Goal: Information Seeking & Learning: Learn about a topic

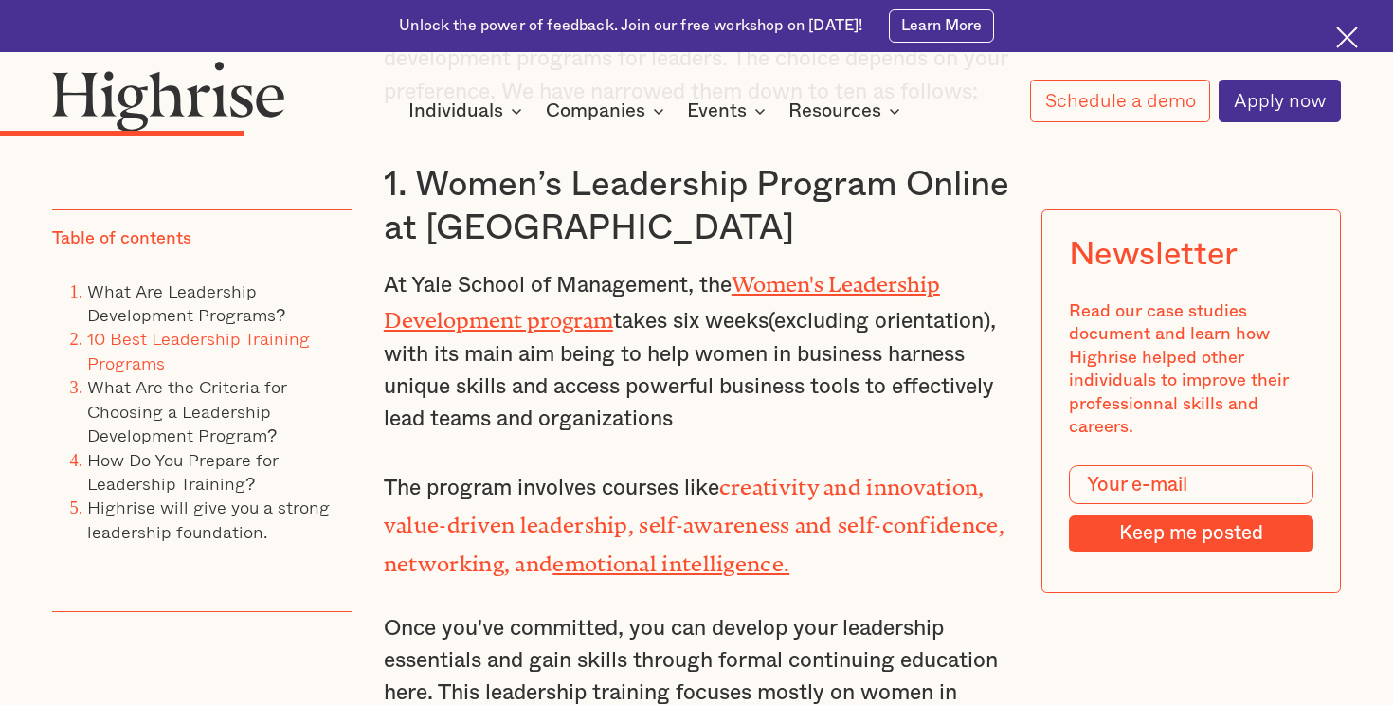
scroll to position [4541, 0]
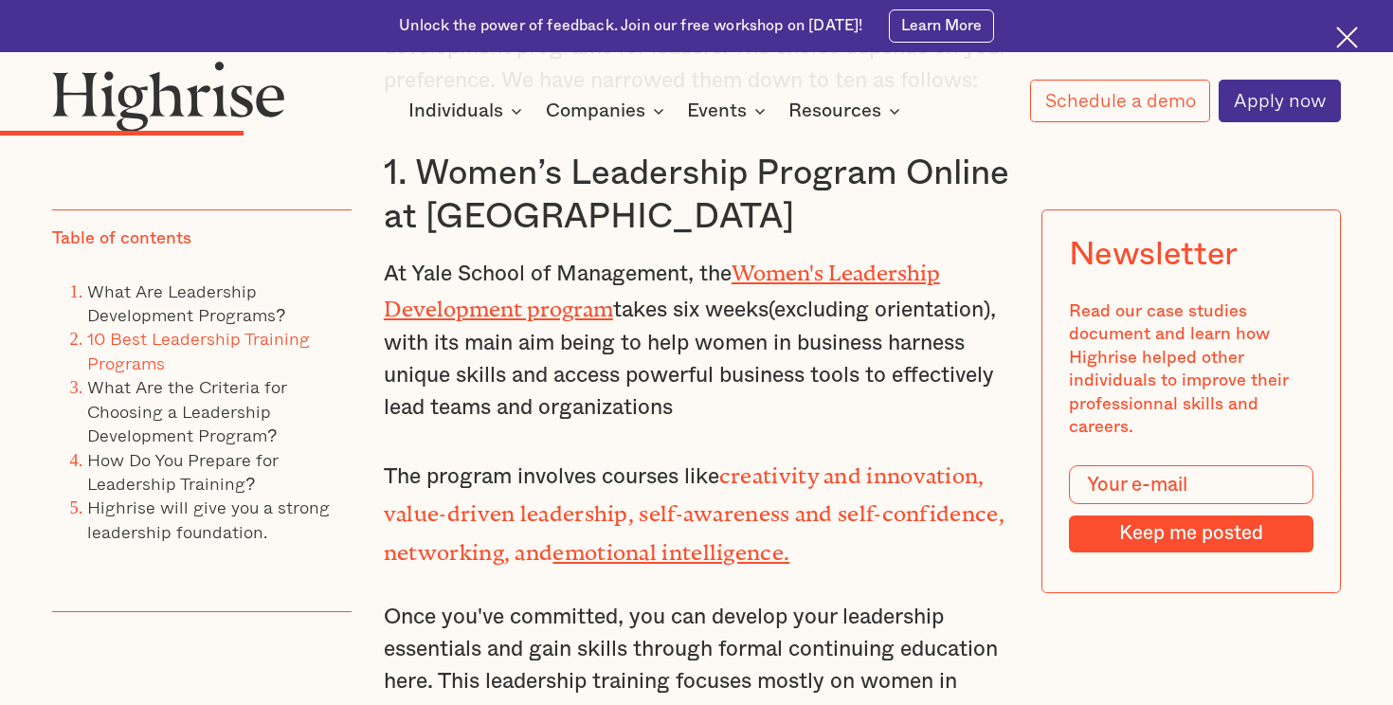
click at [810, 270] on link "Women's Leadership Development program" at bounding box center [662, 286] width 556 height 50
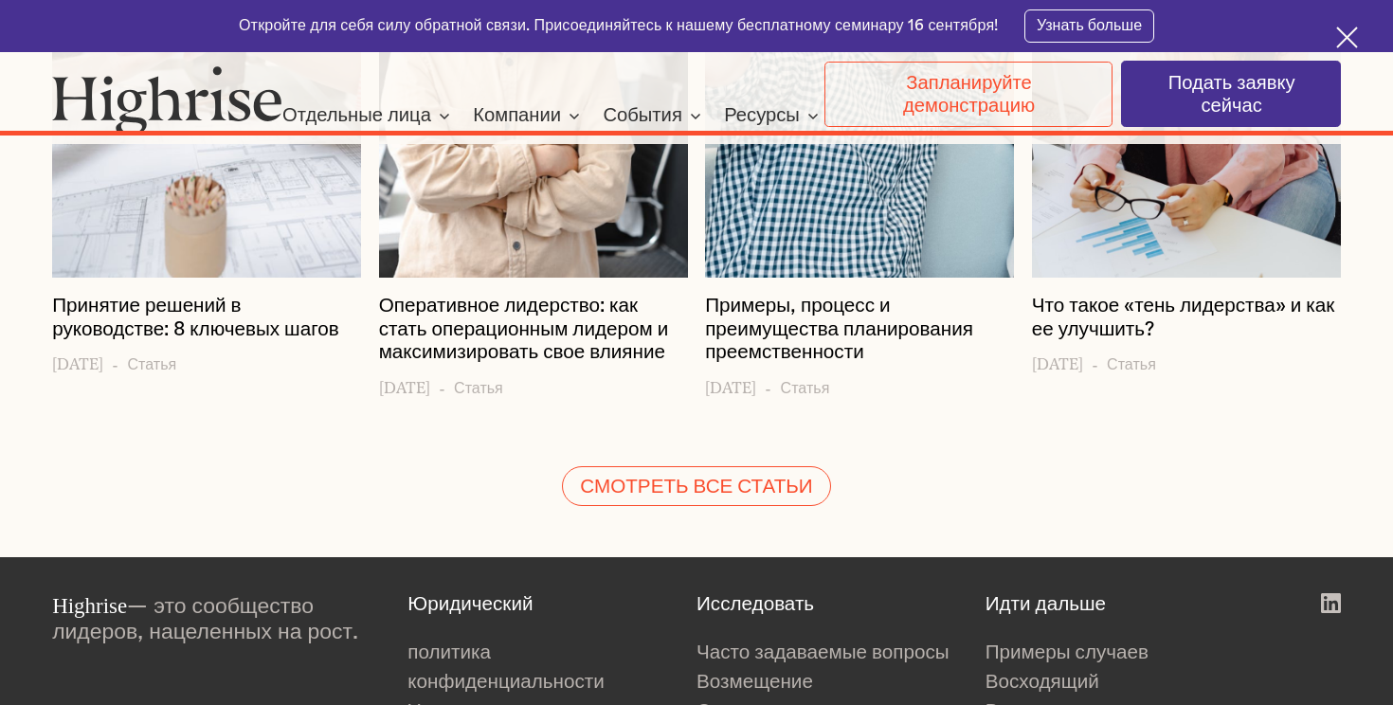
scroll to position [22377, 0]
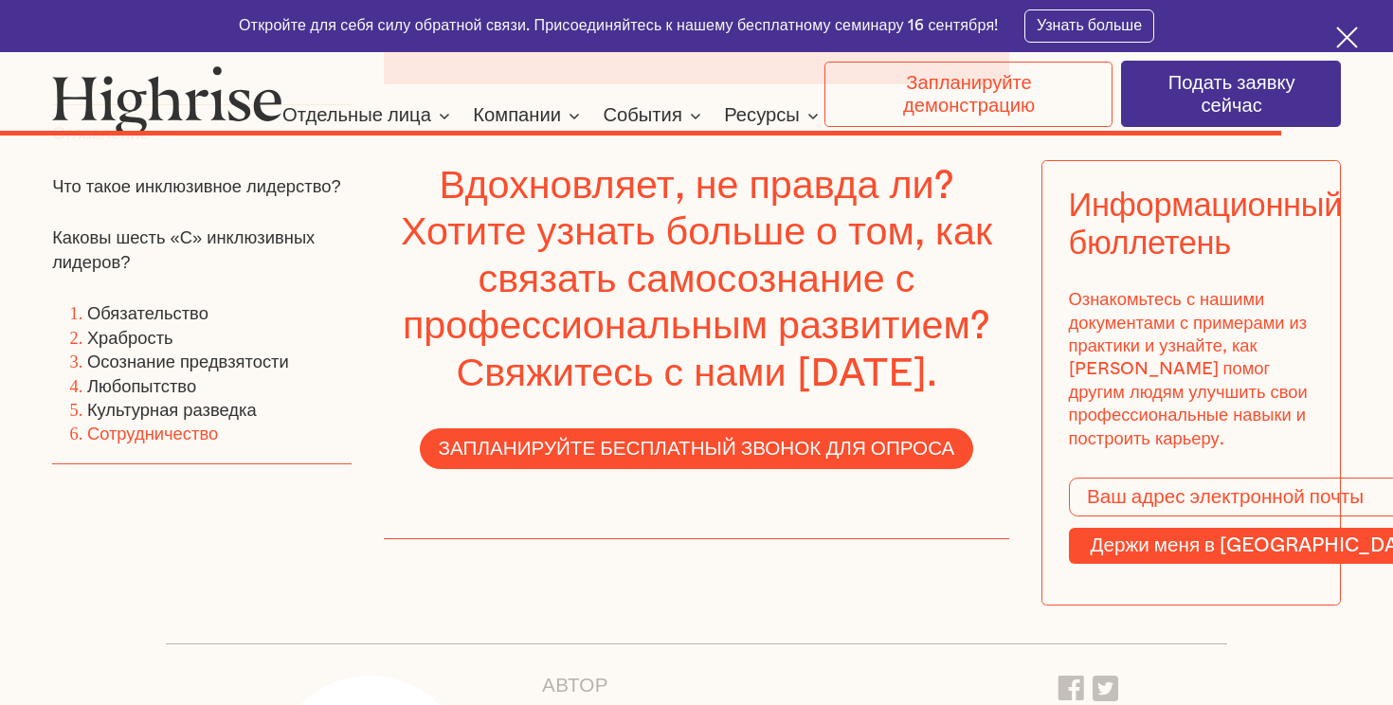
scroll to position [12293, 0]
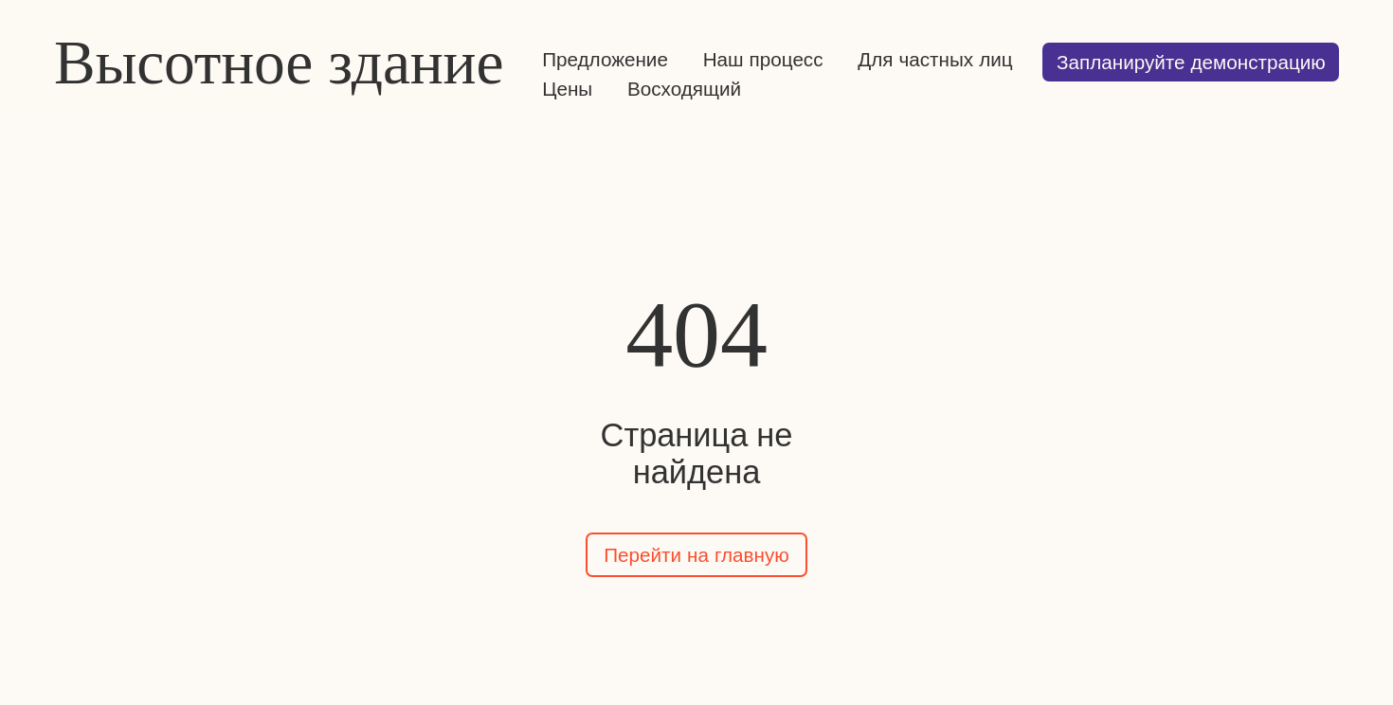
click at [271, 61] on font "Высотное здание" at bounding box center [278, 62] width 449 height 68
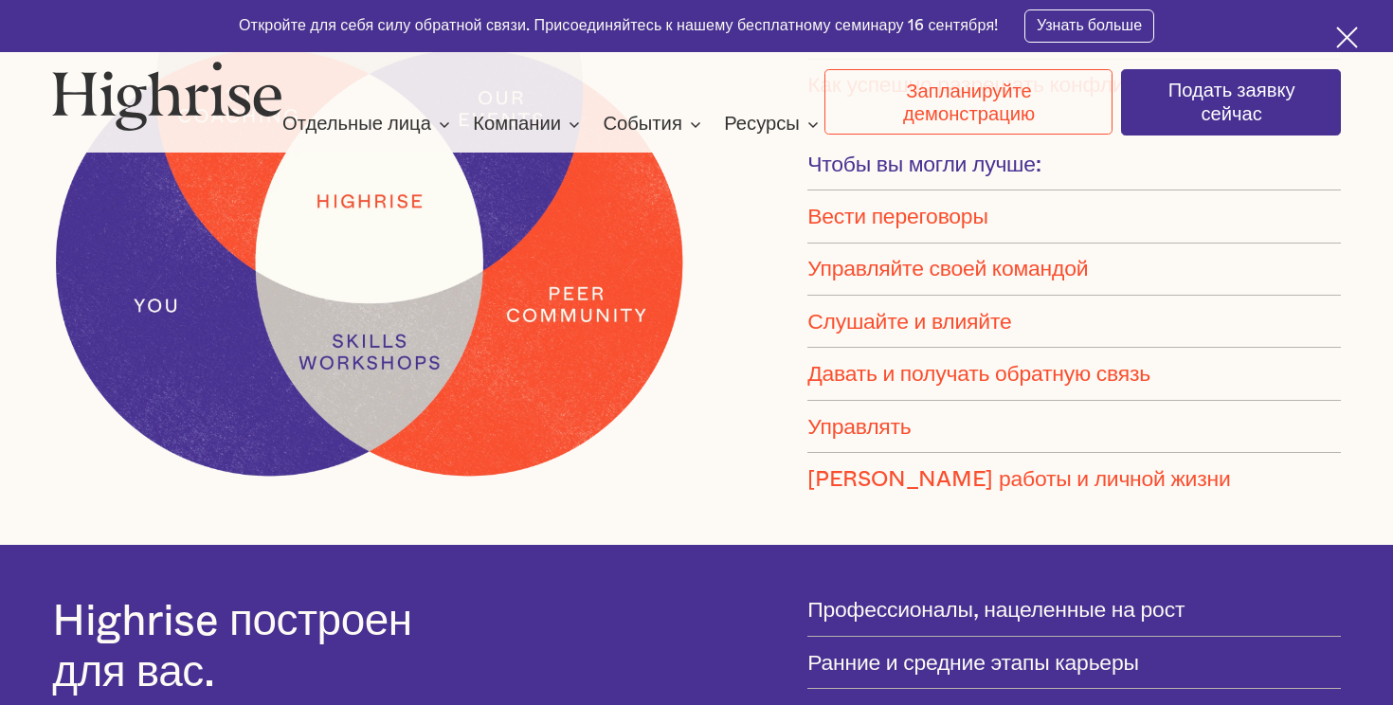
scroll to position [1725, 0]
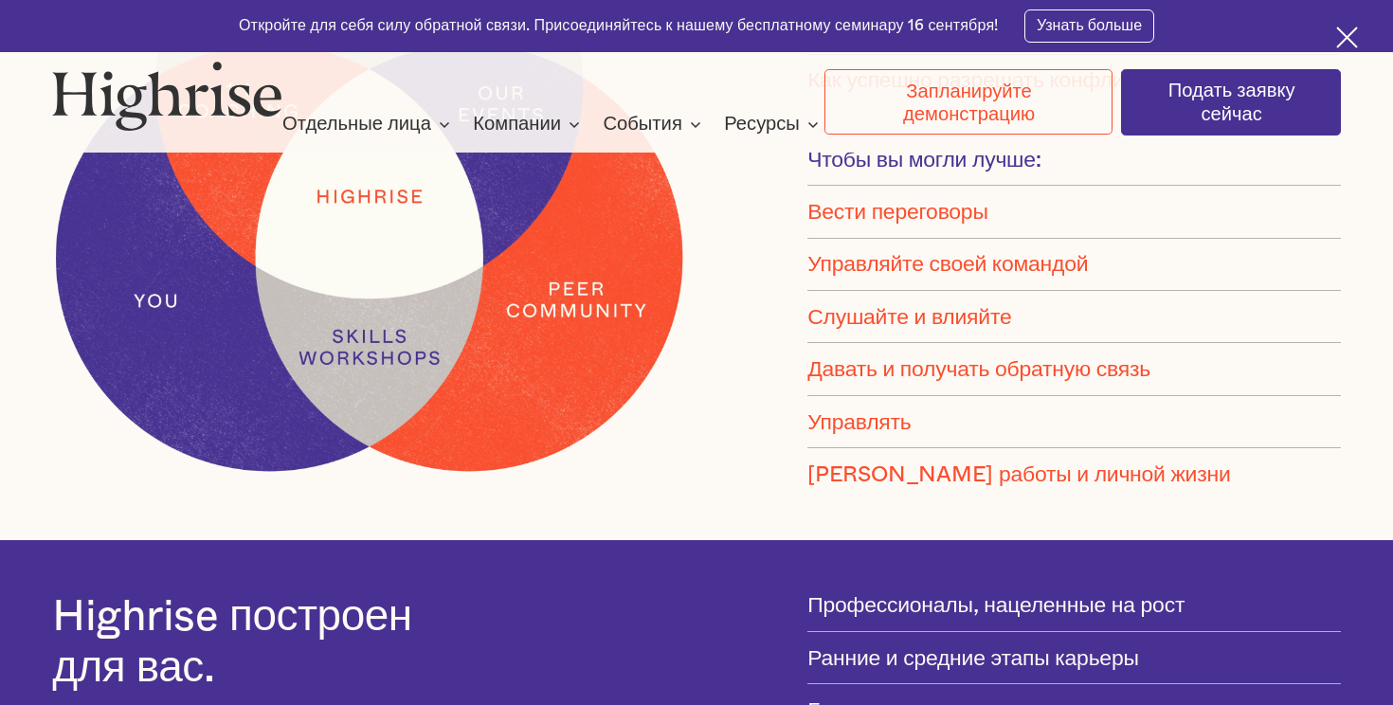
click at [942, 274] on font "Управляйте своей командой" at bounding box center [947, 264] width 281 height 21
click at [921, 249] on li "Управляйте своей командой" at bounding box center [1074, 265] width 535 height 52
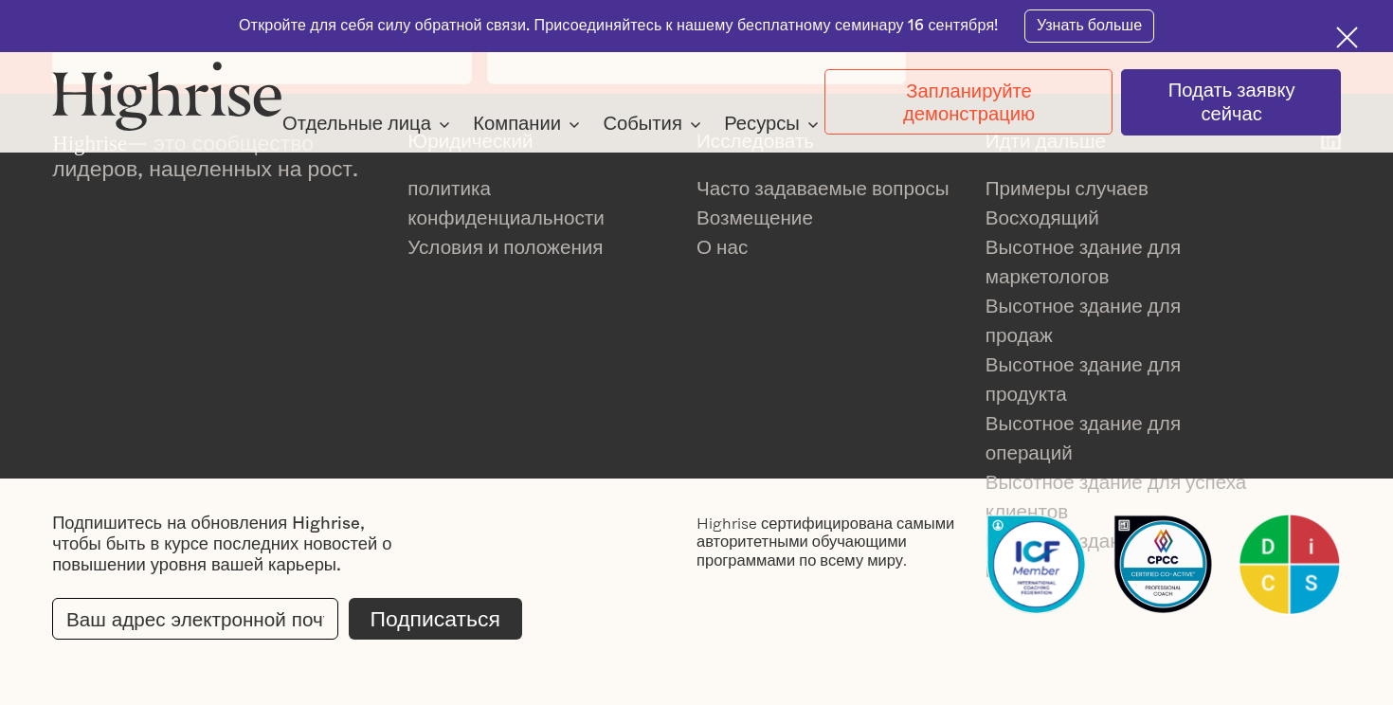
scroll to position [4219, 0]
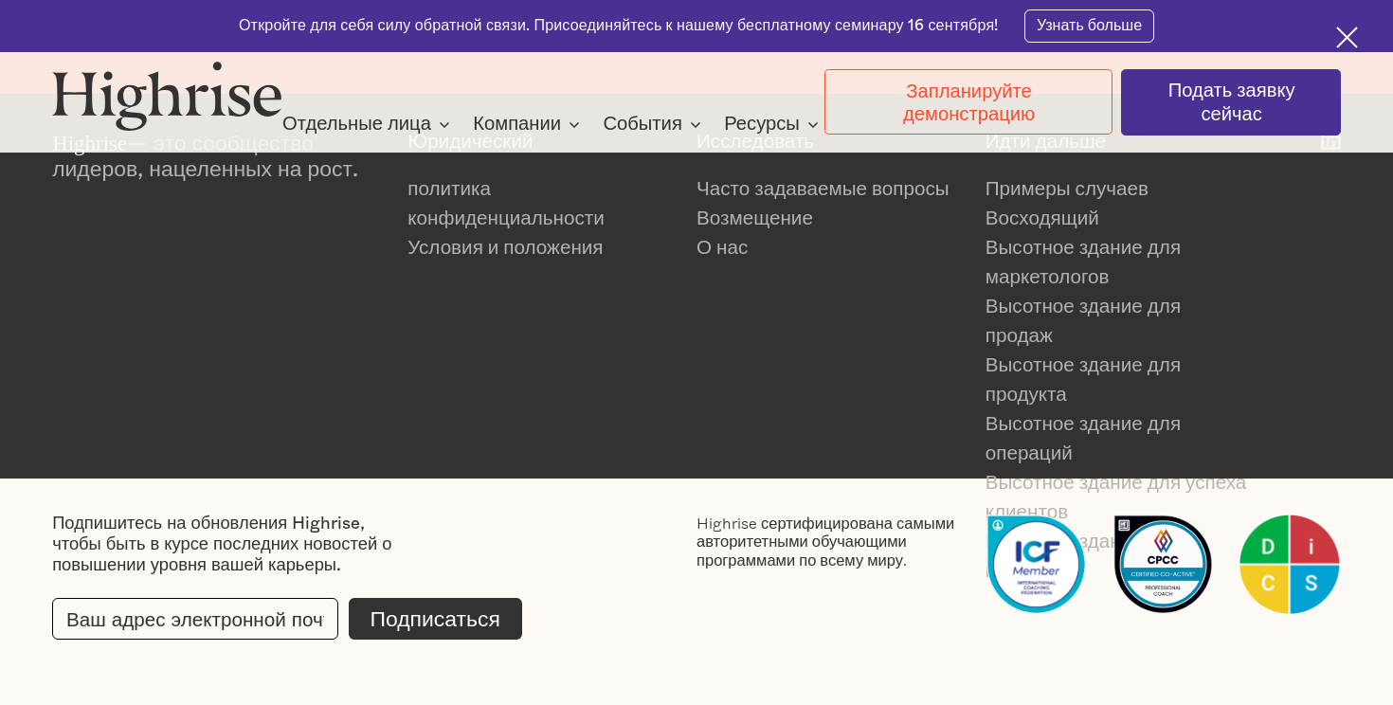
click at [187, 89] on img at bounding box center [167, 95] width 230 height 69
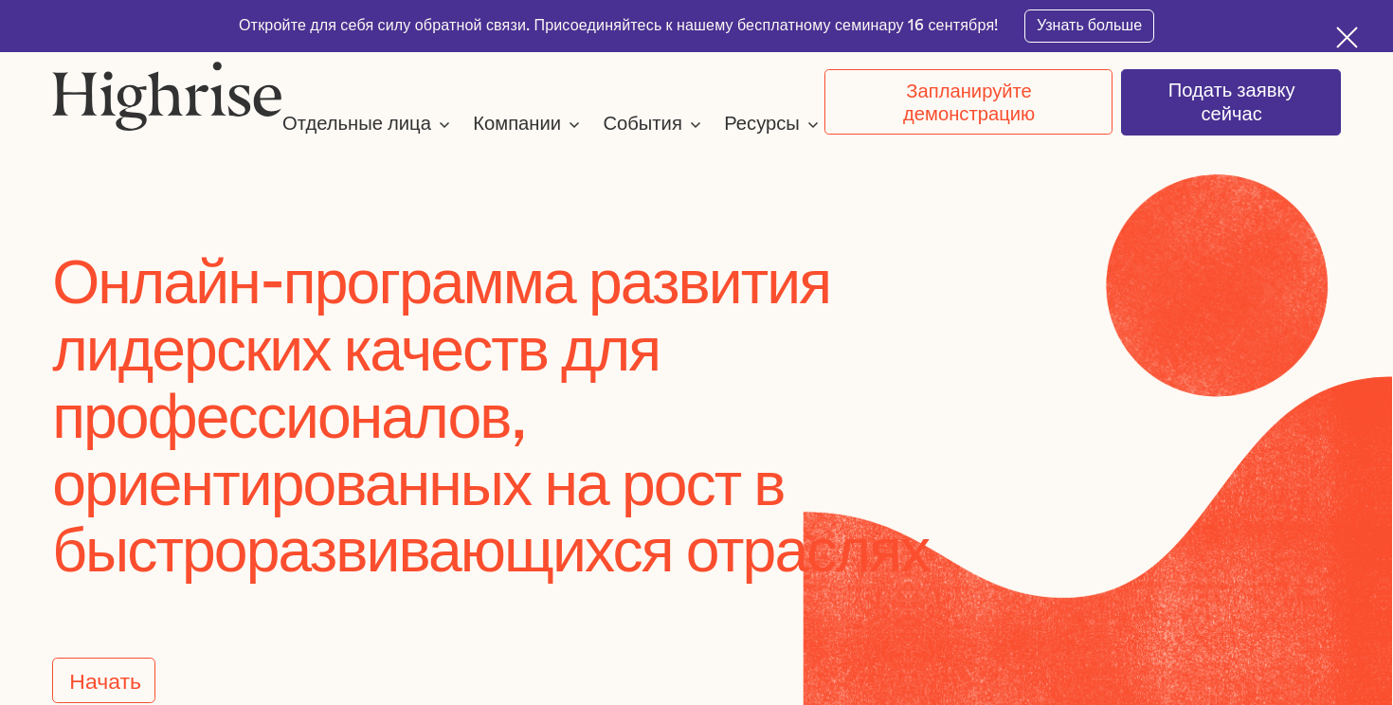
click at [400, 341] on font "Онлайн-программа развития лидерских качеств для профессионалов, ориентированных…" at bounding box center [490, 419] width 877 height 330
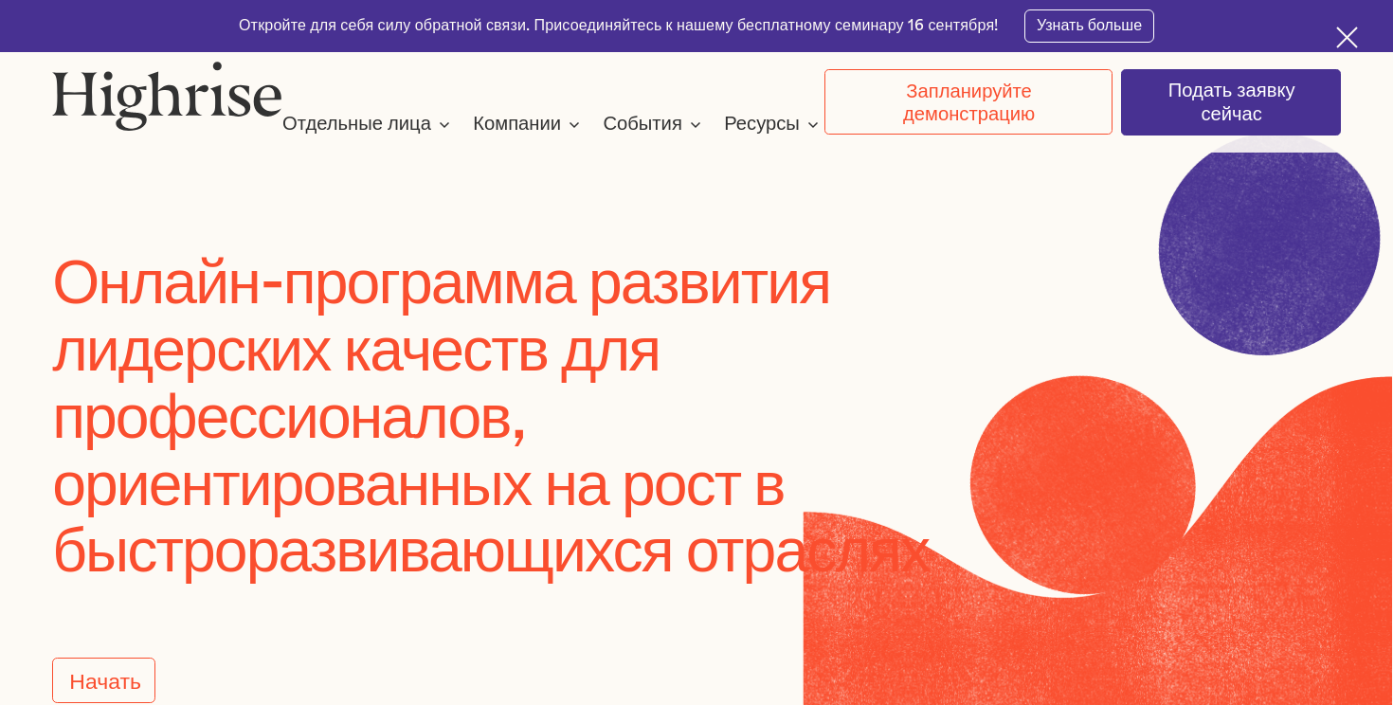
click at [400, 341] on font "Онлайн-программа развития лидерских качеств для профессионалов, ориентированных…" at bounding box center [490, 419] width 877 height 330
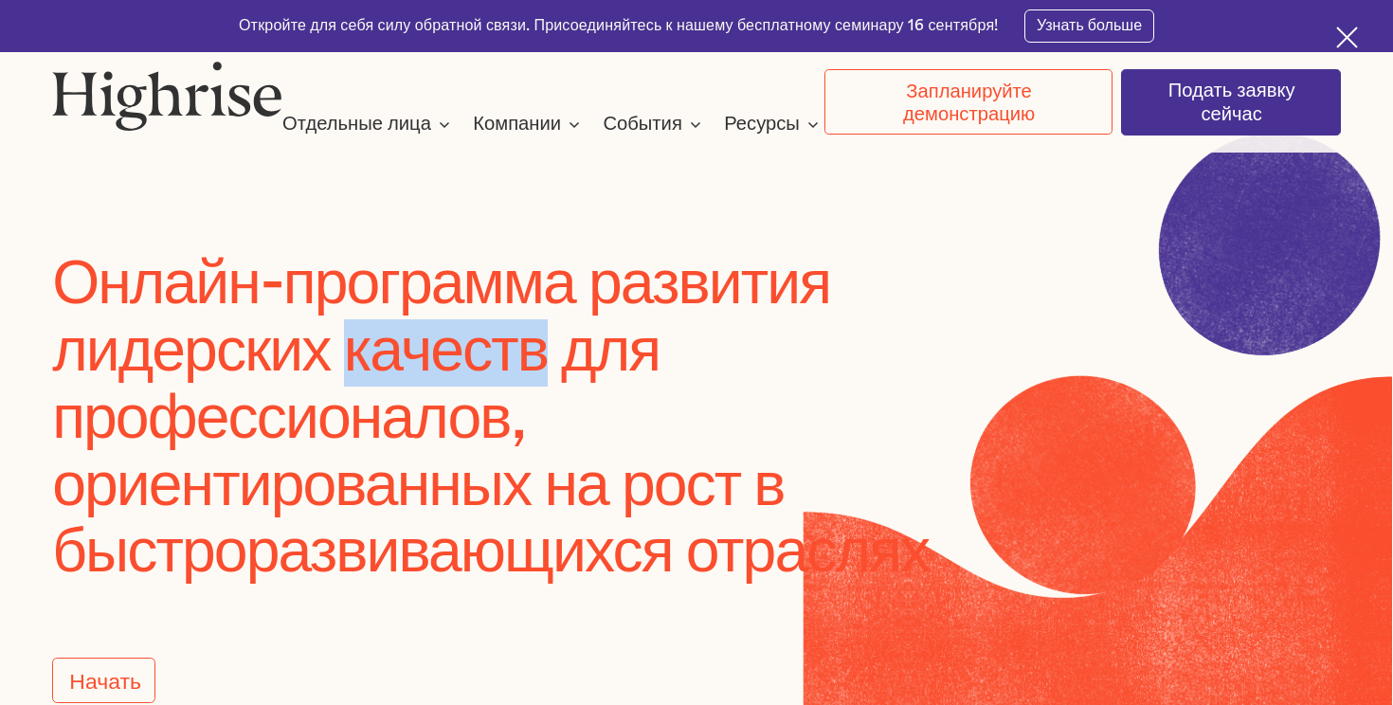
click at [400, 341] on font "Онлайн-программа развития лидерских качеств для профессионалов, ориентированных…" at bounding box center [490, 419] width 877 height 330
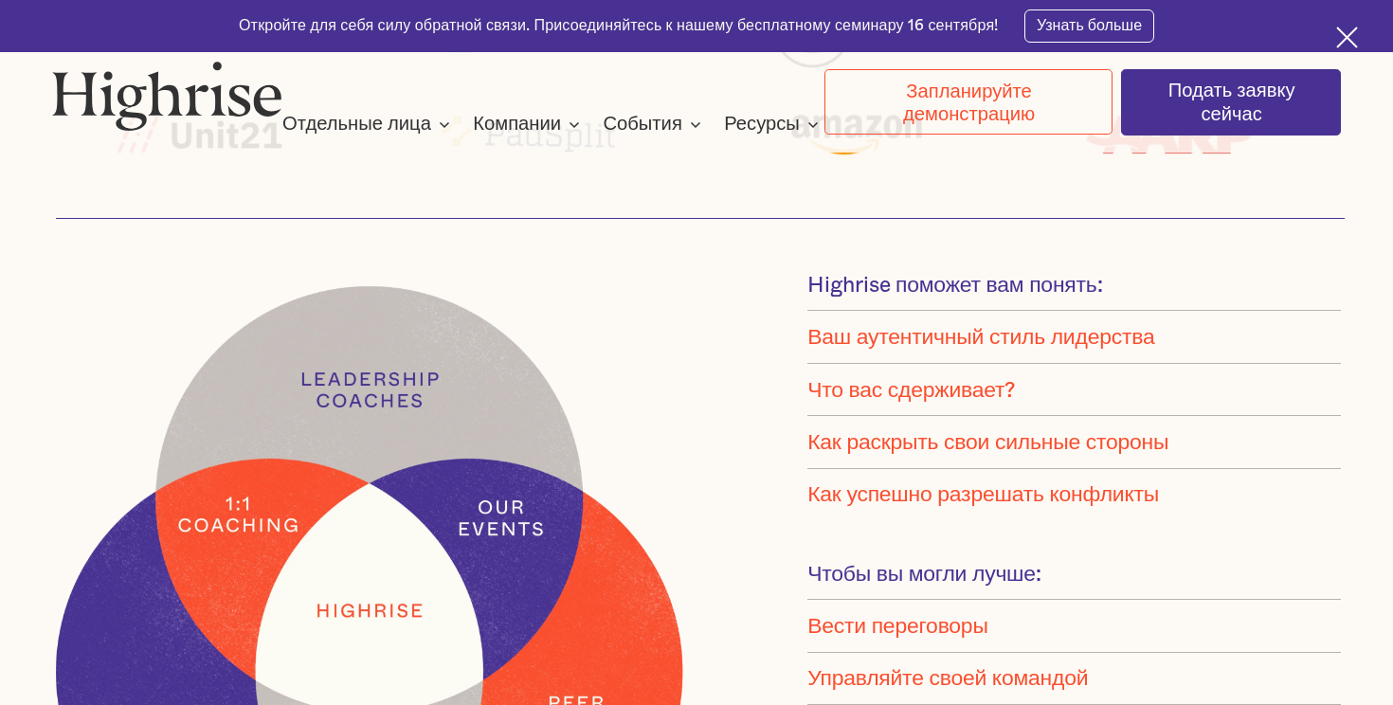
scroll to position [1285, 0]
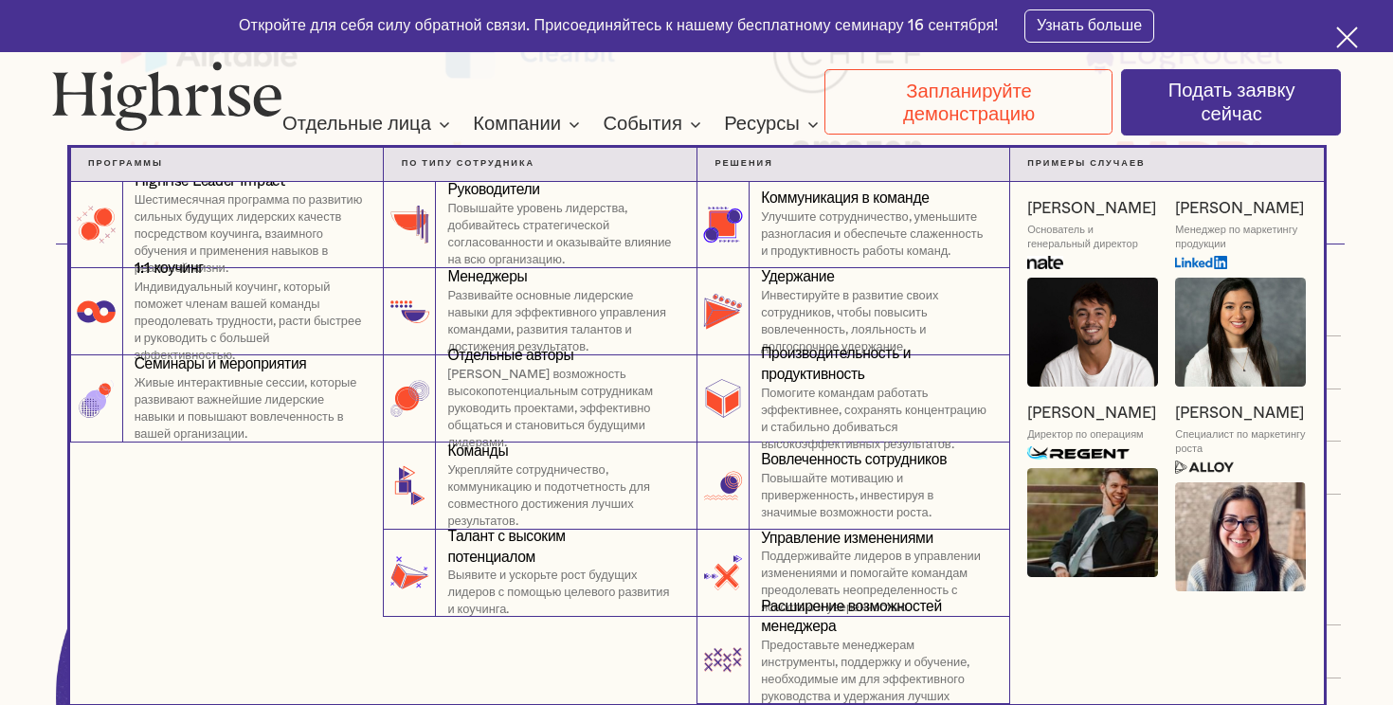
click at [528, 117] on nav "Программы 4 Программа воздействия Highrise Leader Шестимесячная программа по ра…" at bounding box center [696, 408] width 1137 height 590
click at [556, 117] on nav "Программы 4 Программа воздействия Highrise Leader Шестимесячная программа по ра…" at bounding box center [696, 408] width 1137 height 590
click at [570, 117] on nav "Программы 4 Программа воздействия Highrise Leader Шестимесячная программа по ра…" at bounding box center [696, 408] width 1137 height 590
click at [511, 385] on p "[PERSON_NAME] возможность высокопотенциальным сотрудникам руководить проектами,…" at bounding box center [562, 409] width 231 height 85
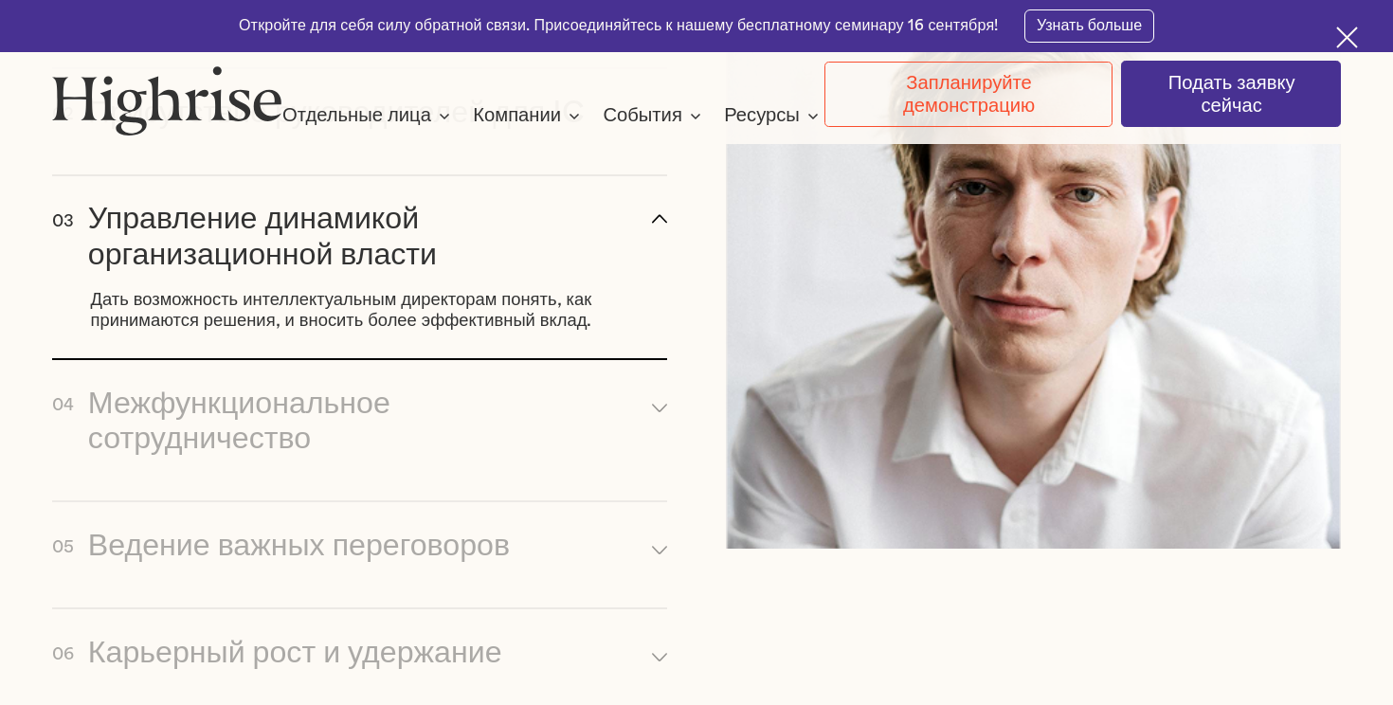
scroll to position [2731, 0]
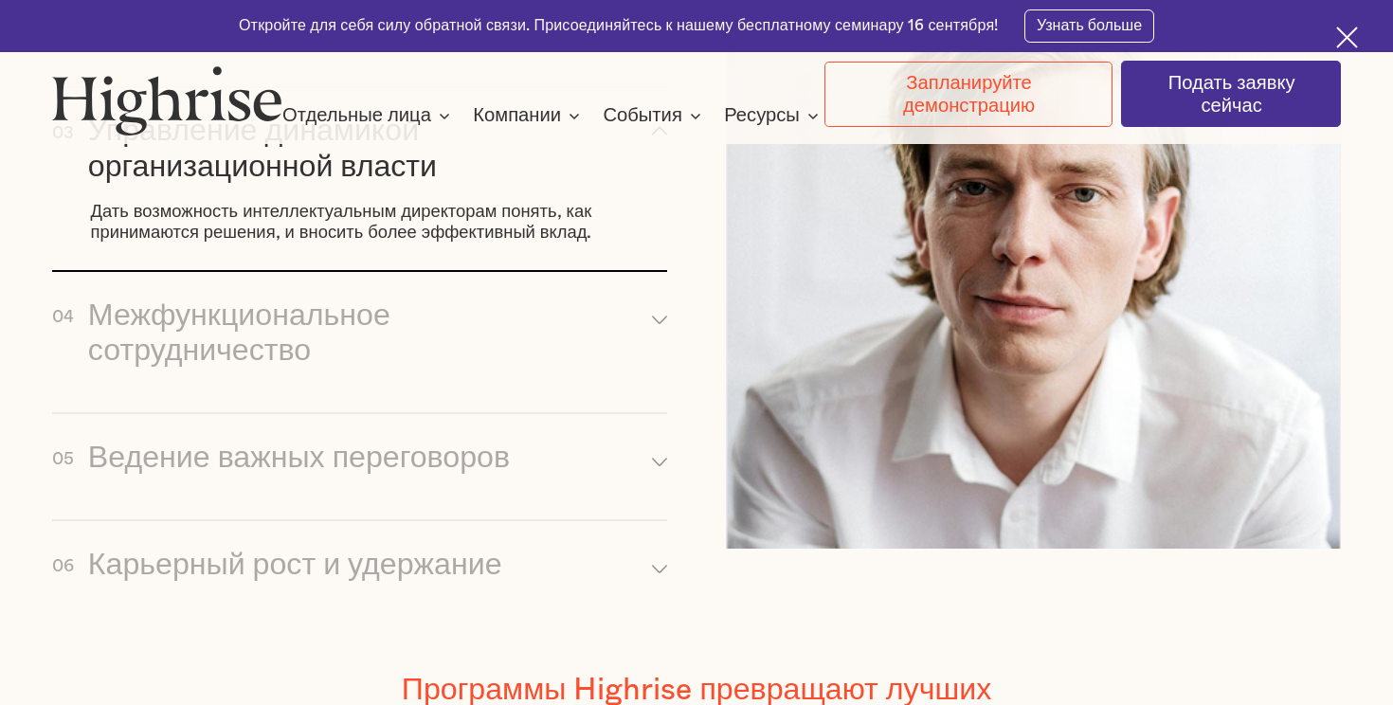
click at [195, 117] on img at bounding box center [167, 99] width 230 height 69
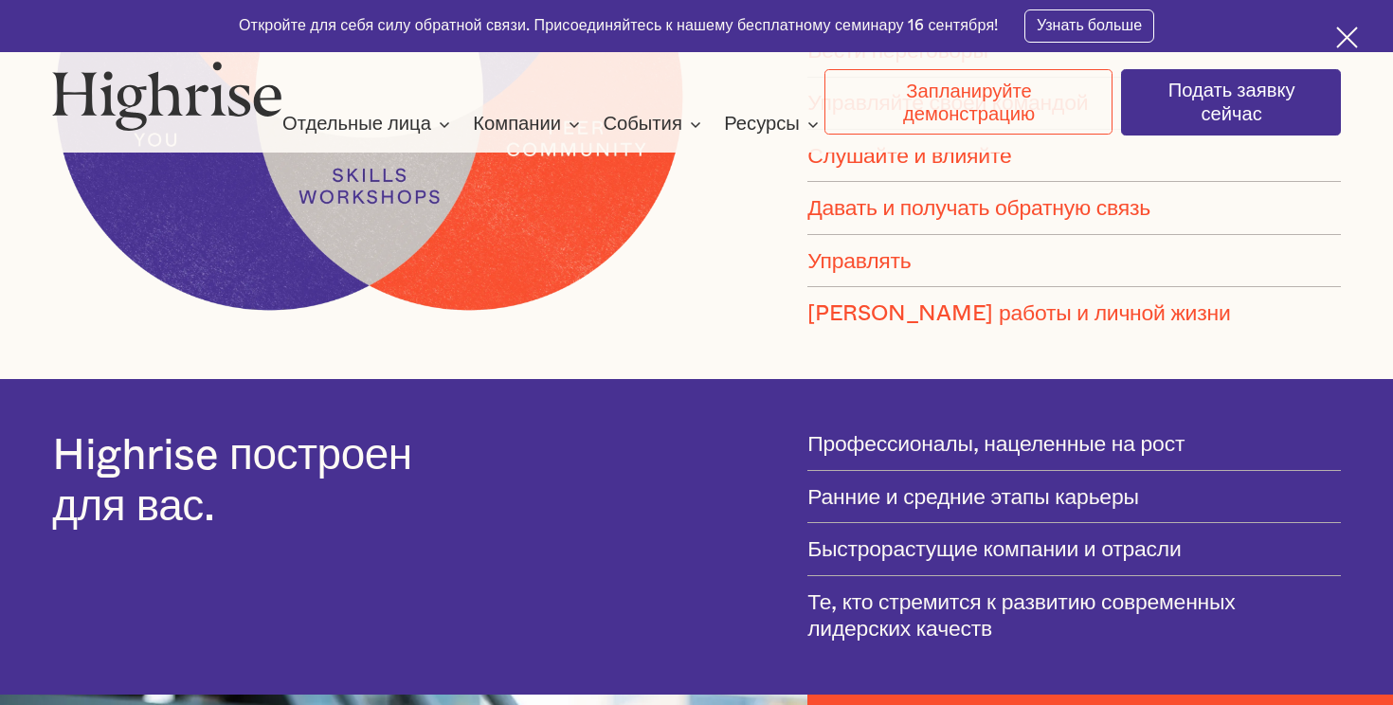
scroll to position [1532, 0]
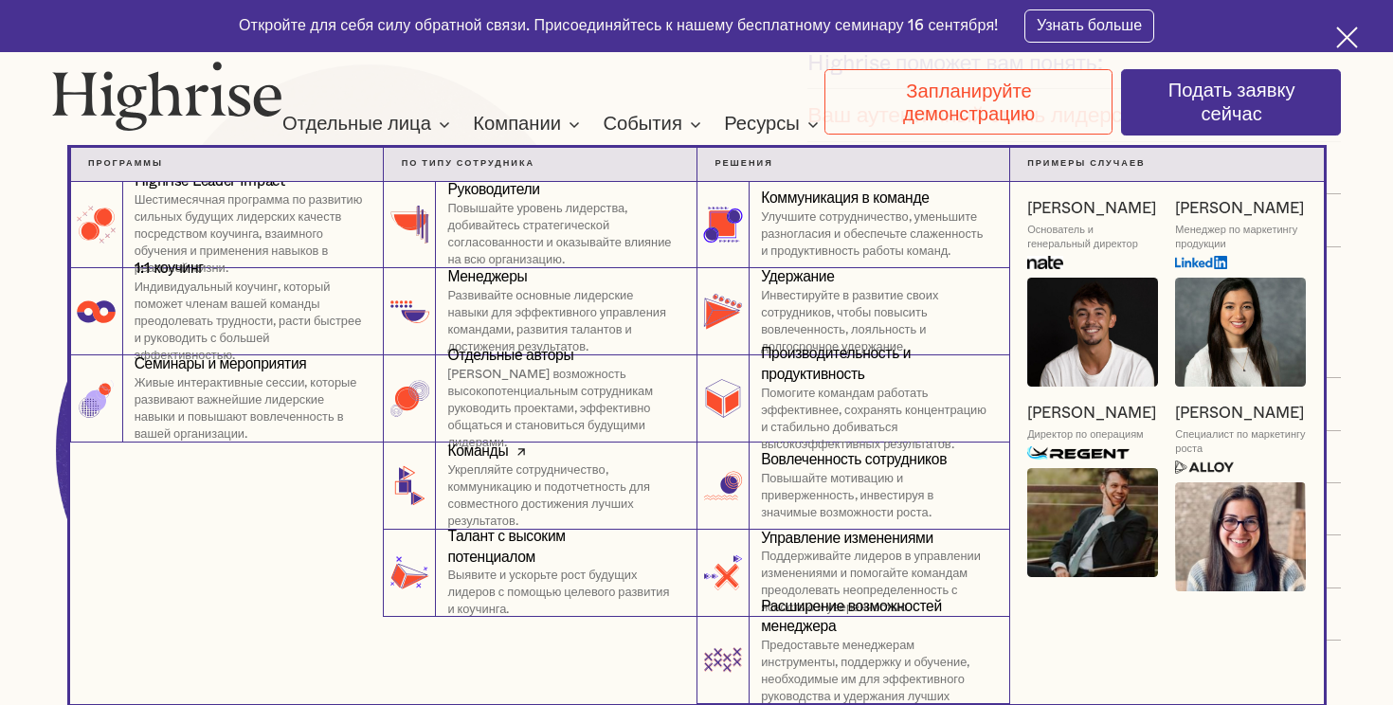
click at [479, 478] on p "Укрепляйте сотрудничество, коммуникацию и подотчетность для совместного достиже…" at bounding box center [562, 496] width 231 height 68
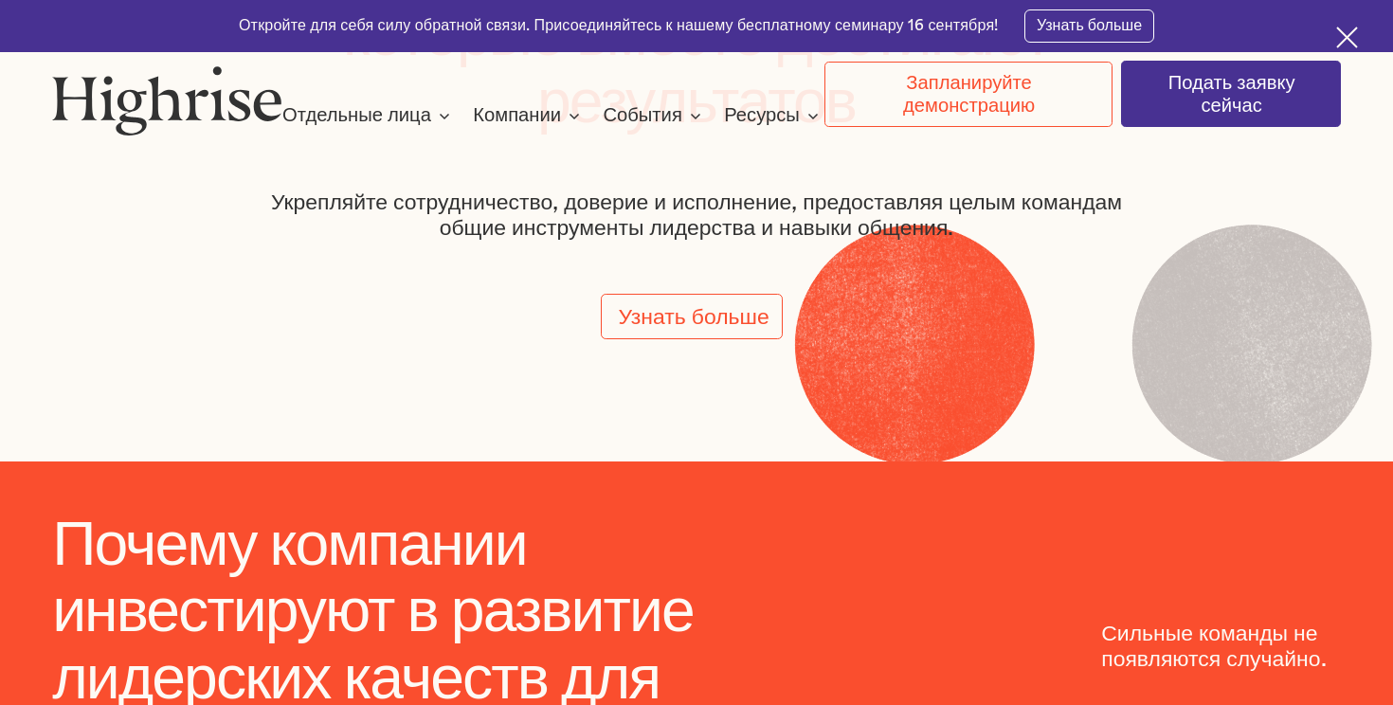
scroll to position [406, 0]
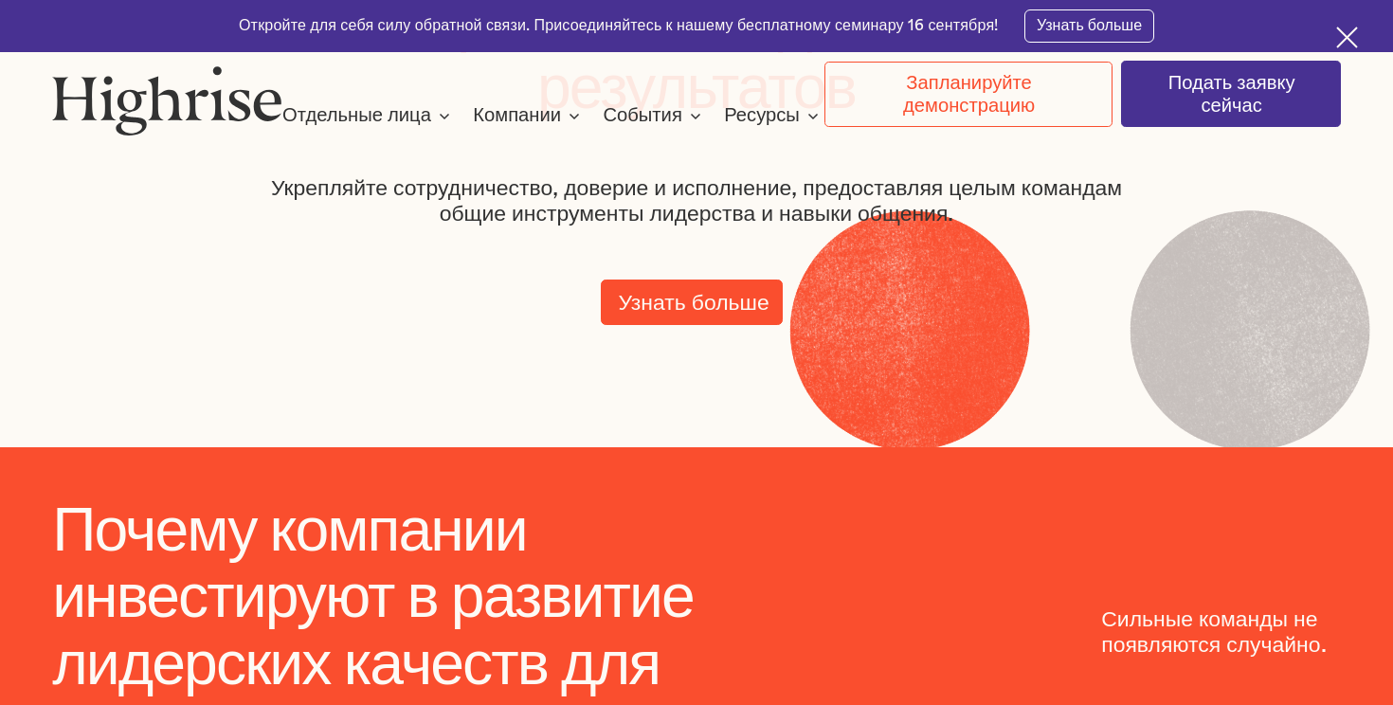
click at [648, 303] on font "Узнать больше" at bounding box center [694, 301] width 151 height 34
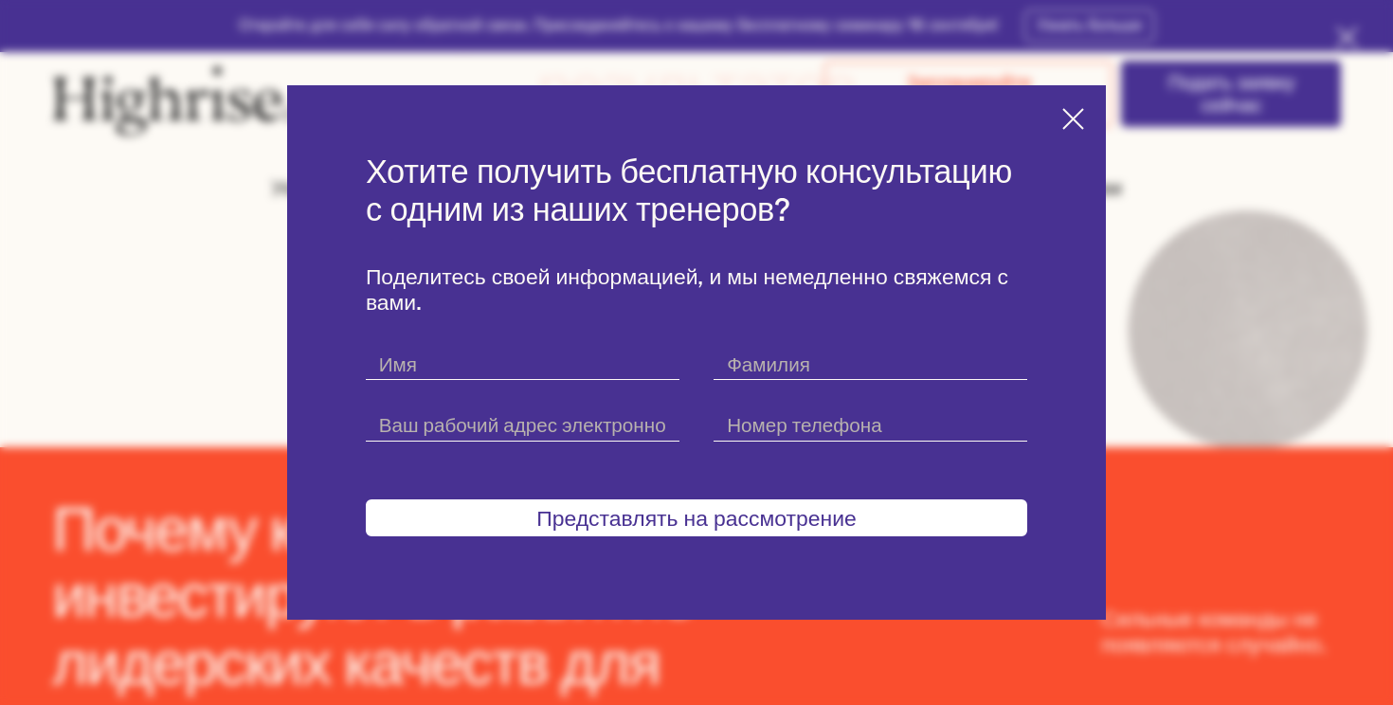
click at [1069, 128] on img at bounding box center [1073, 119] width 22 height 22
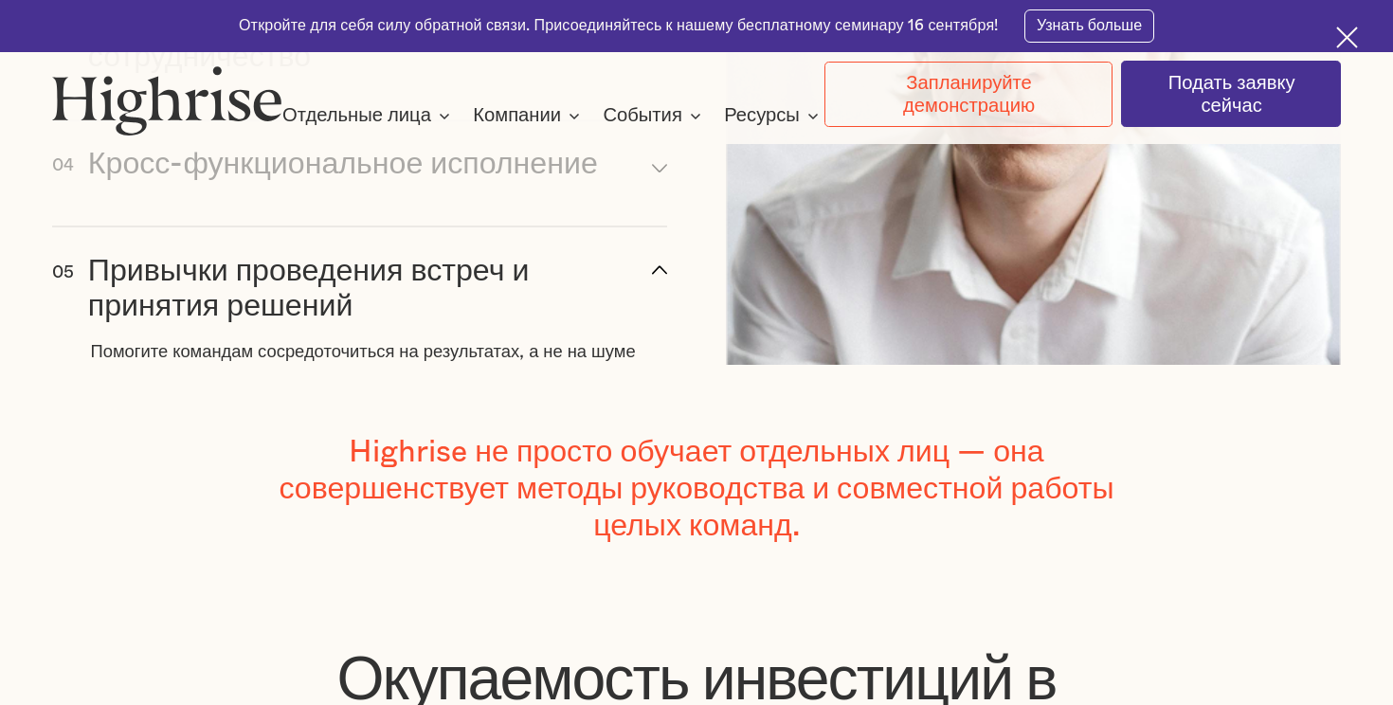
scroll to position [2463, 0]
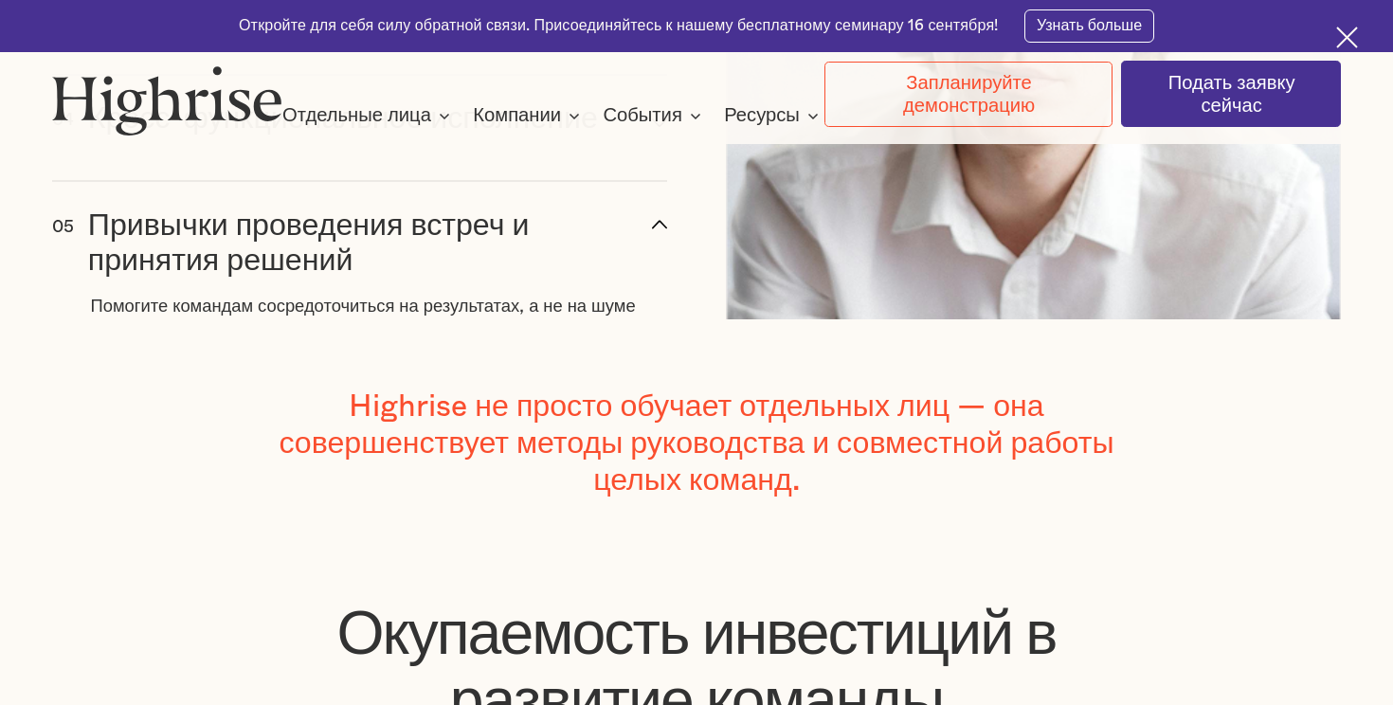
click at [450, 280] on div "Привычки проведения встреч и принятия решений" at bounding box center [349, 243] width 522 height 71
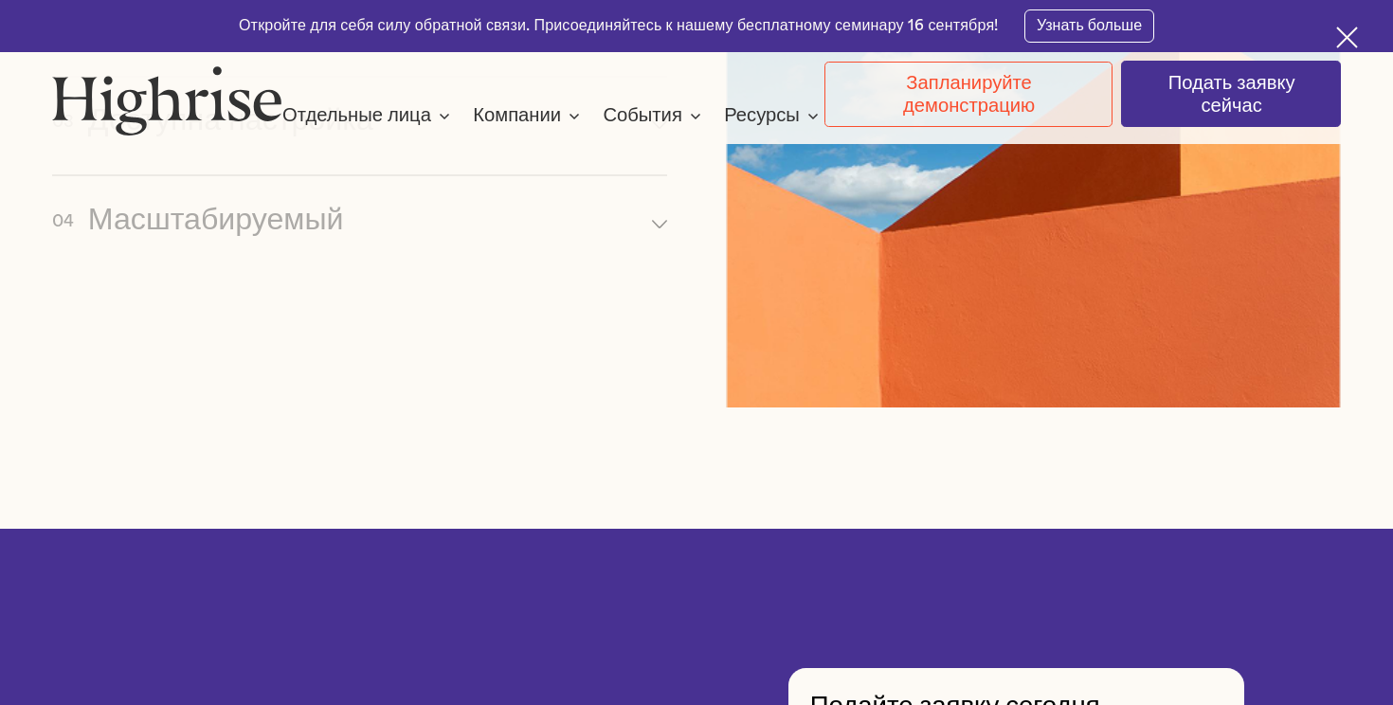
scroll to position [8476, 0]
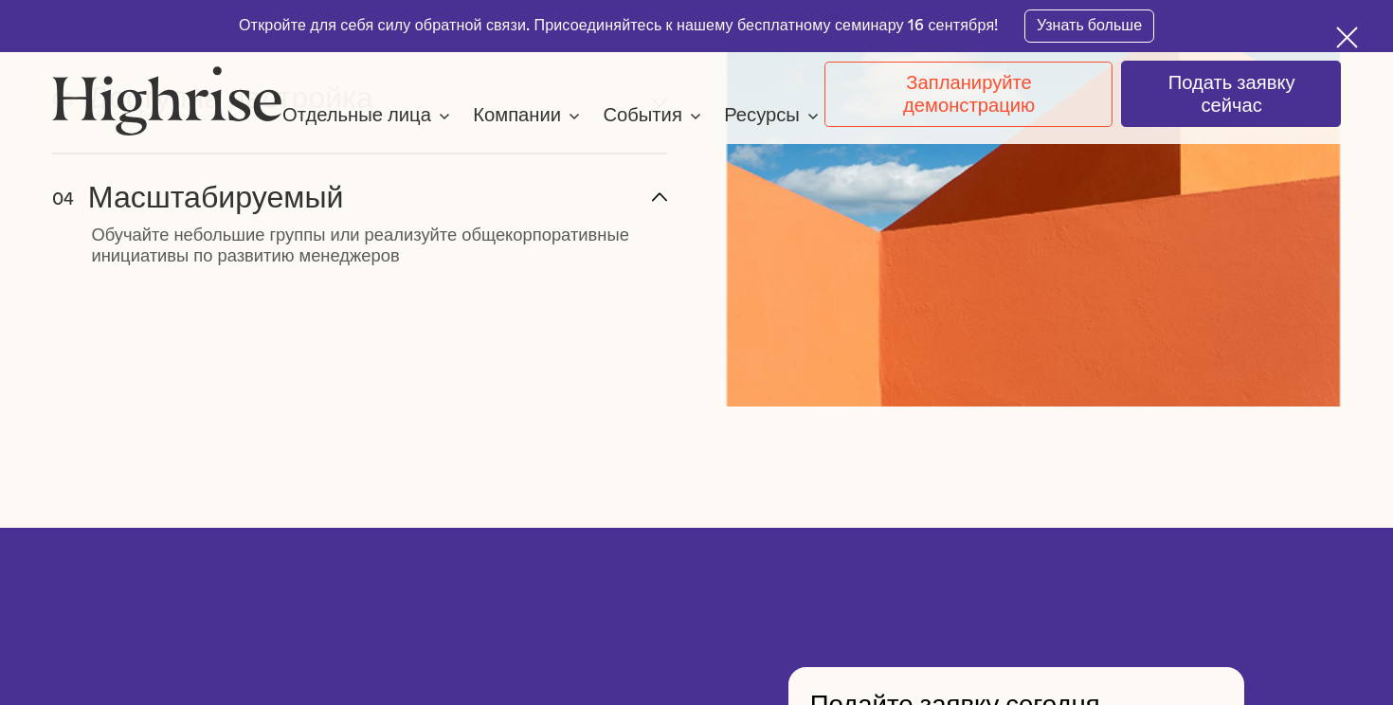
click at [461, 226] on div "04 Масштабируемый arrow_up [#337] Created with Sketch." at bounding box center [359, 203] width 615 height 45
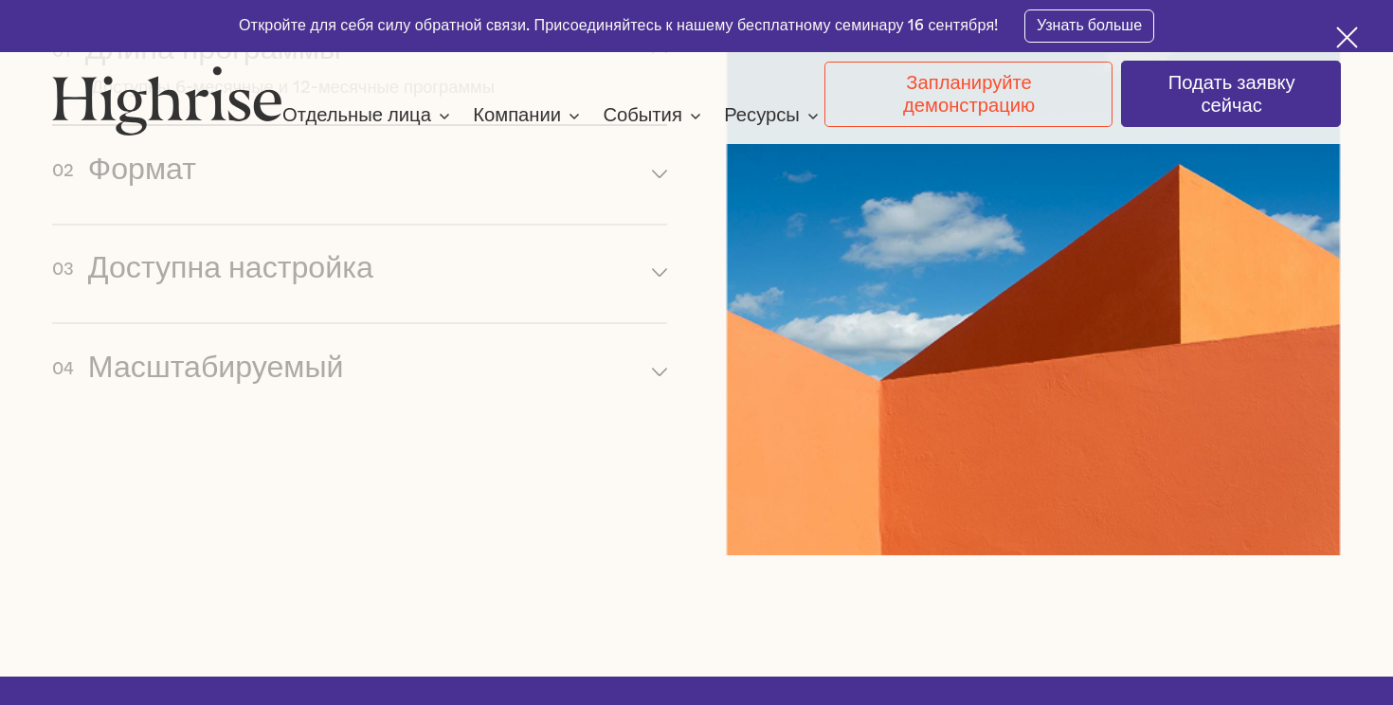
scroll to position [8087, 0]
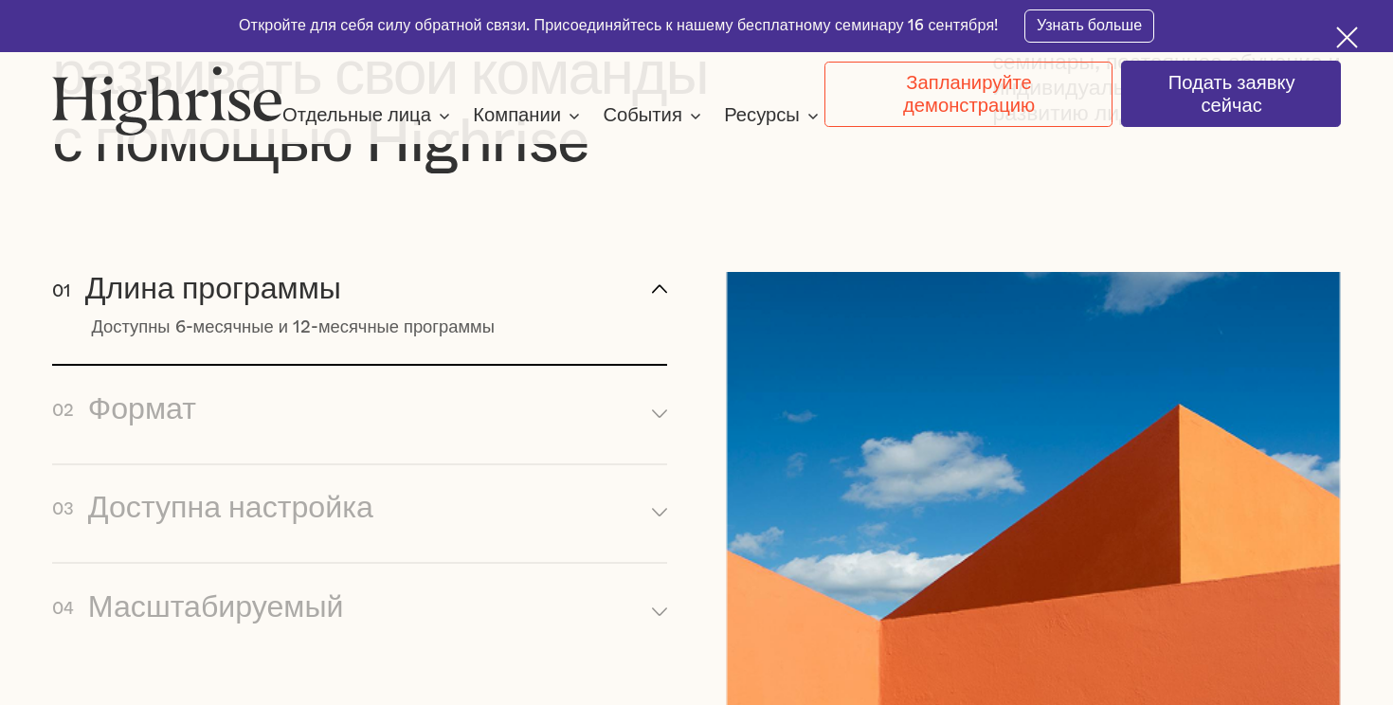
click at [660, 297] on icon "arrow_up [#337] Created with Sketch." at bounding box center [659, 288] width 15 height 15
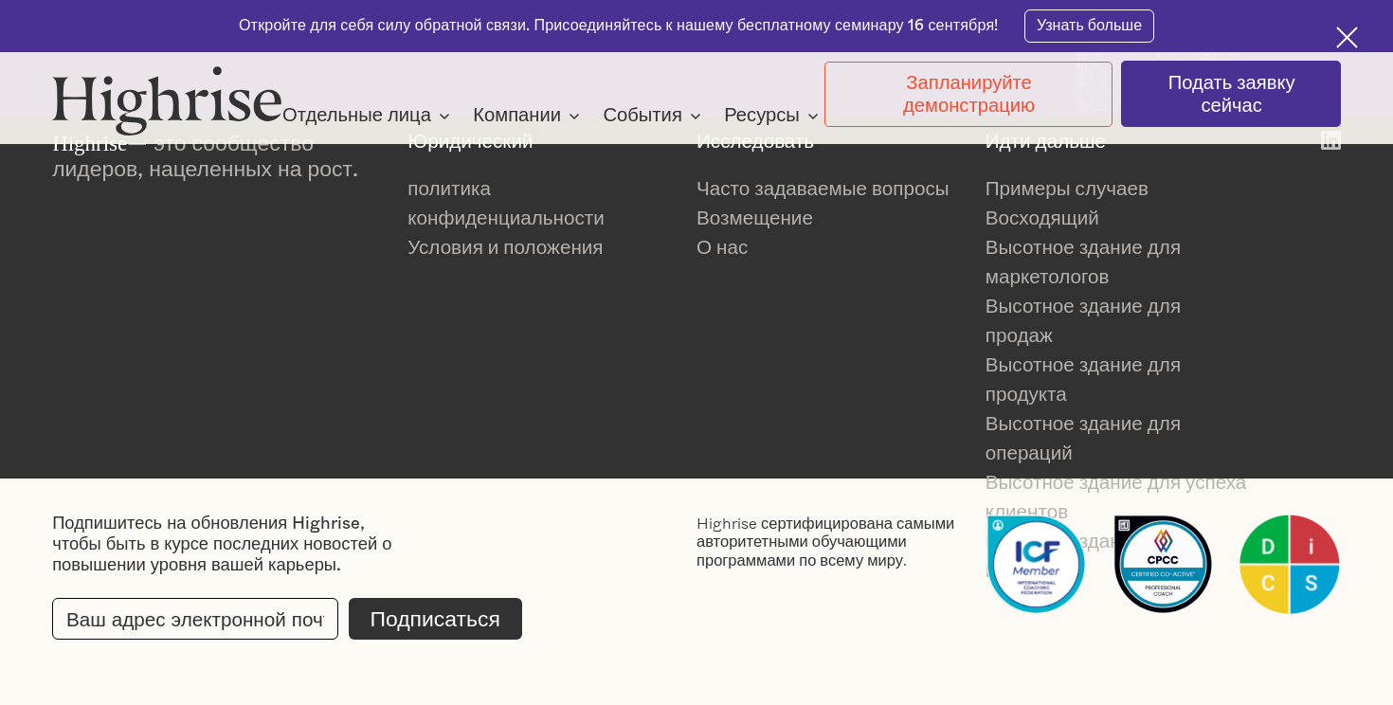
scroll to position [9639, 0]
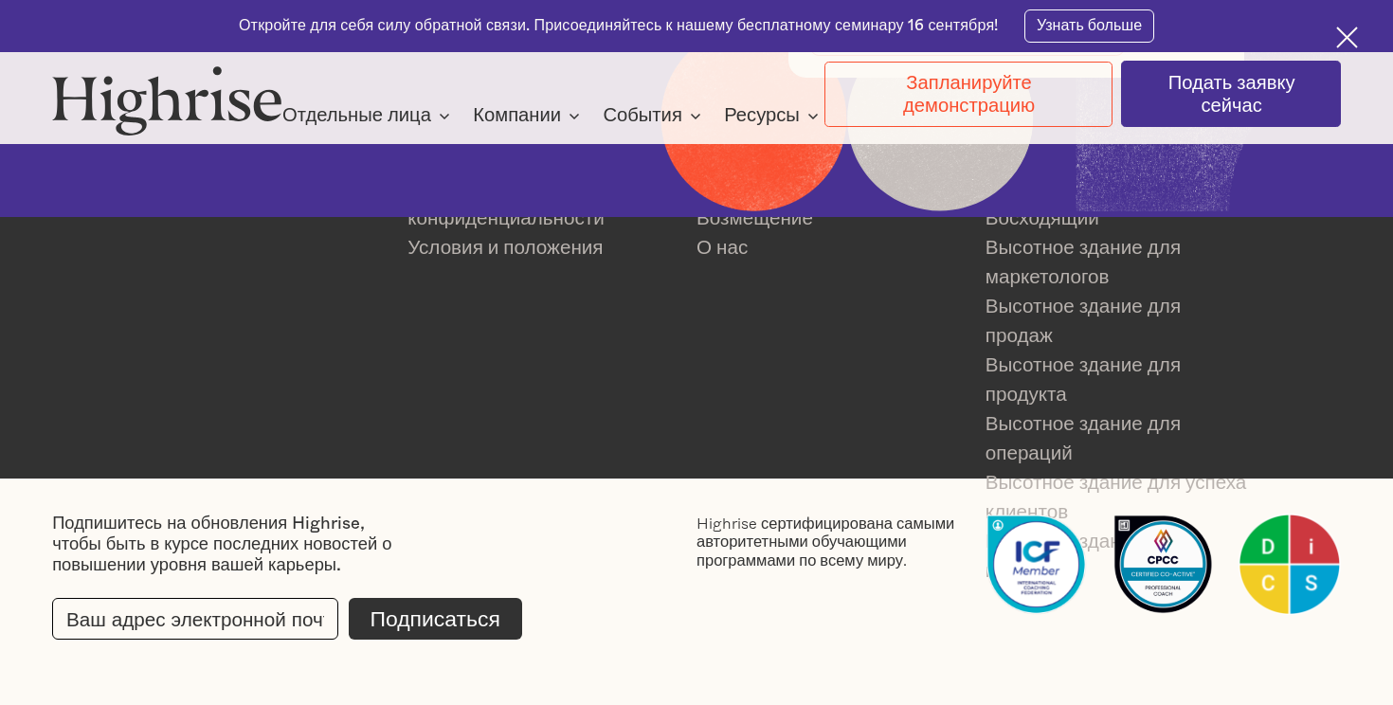
click at [155, 93] on img at bounding box center [167, 99] width 230 height 69
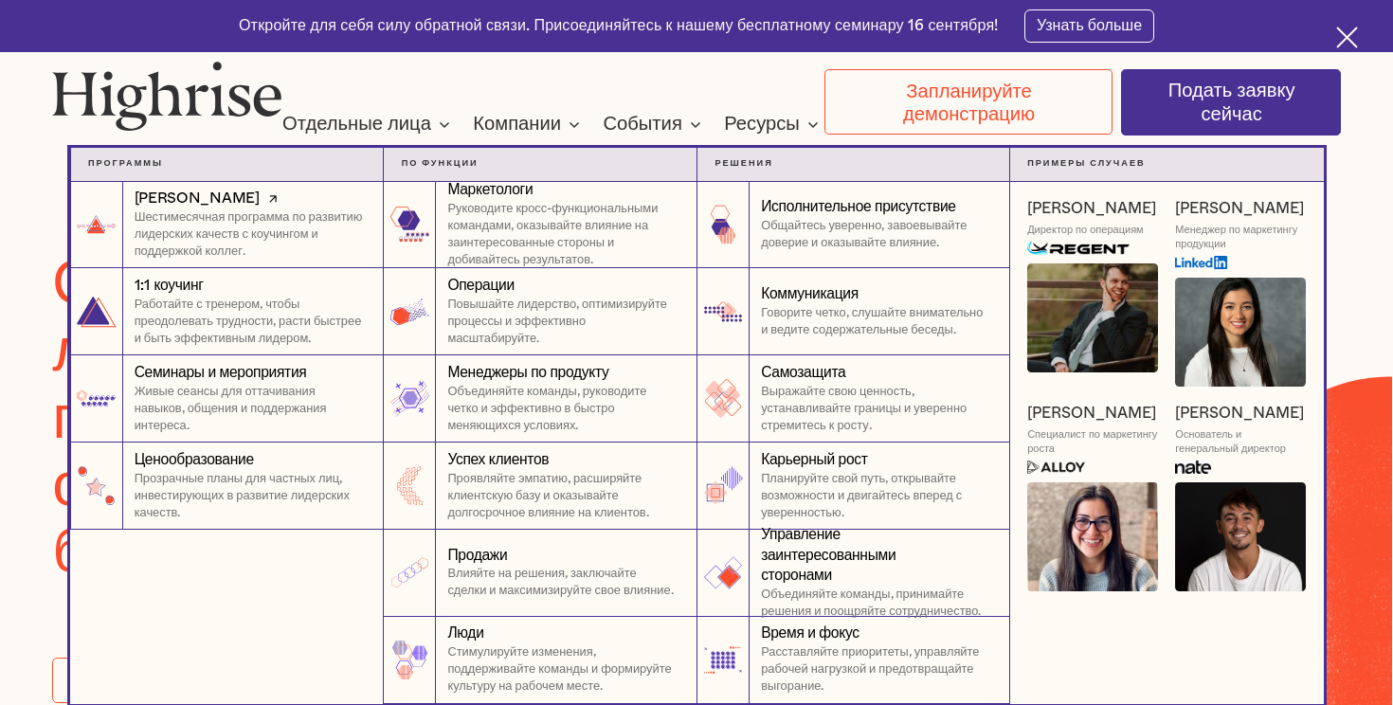
click at [221, 225] on p "Шестимесячная программа по развитию лидерских качеств с коучингом и поддержкой …" at bounding box center [250, 234] width 231 height 51
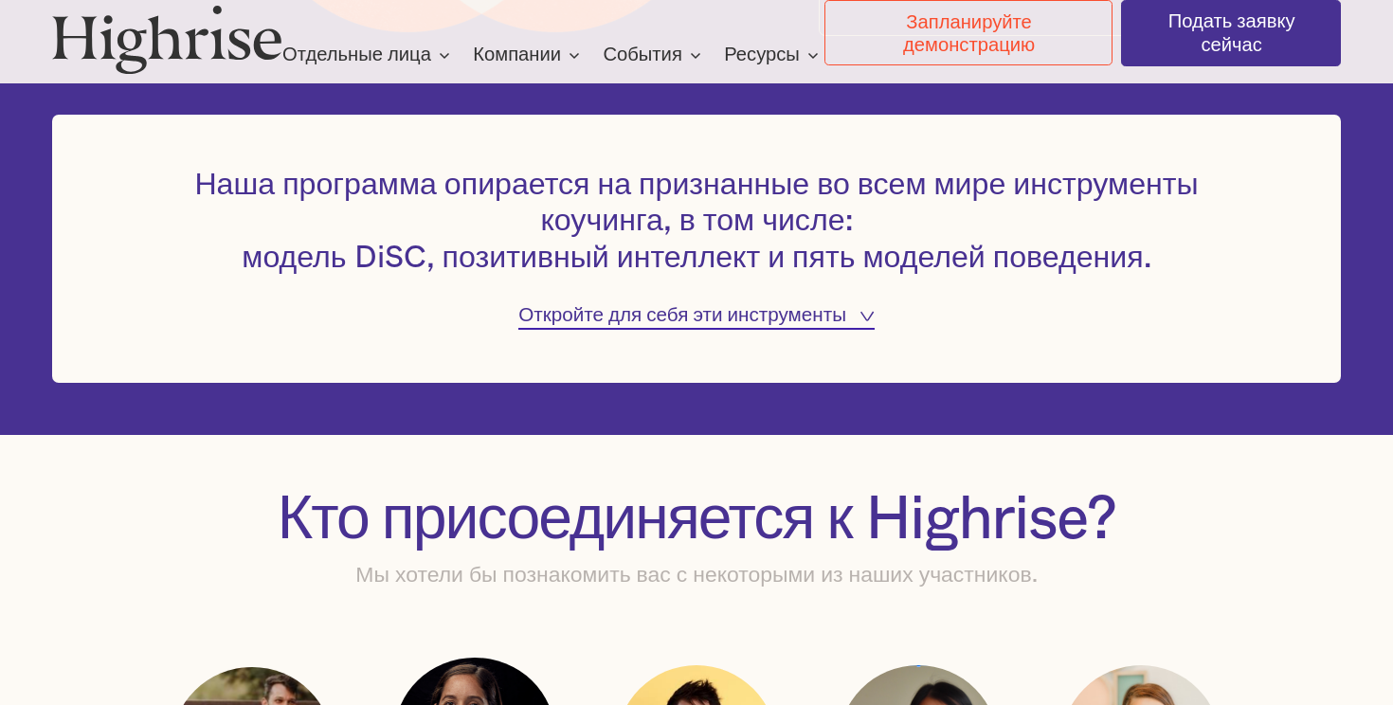
scroll to position [1423, 0]
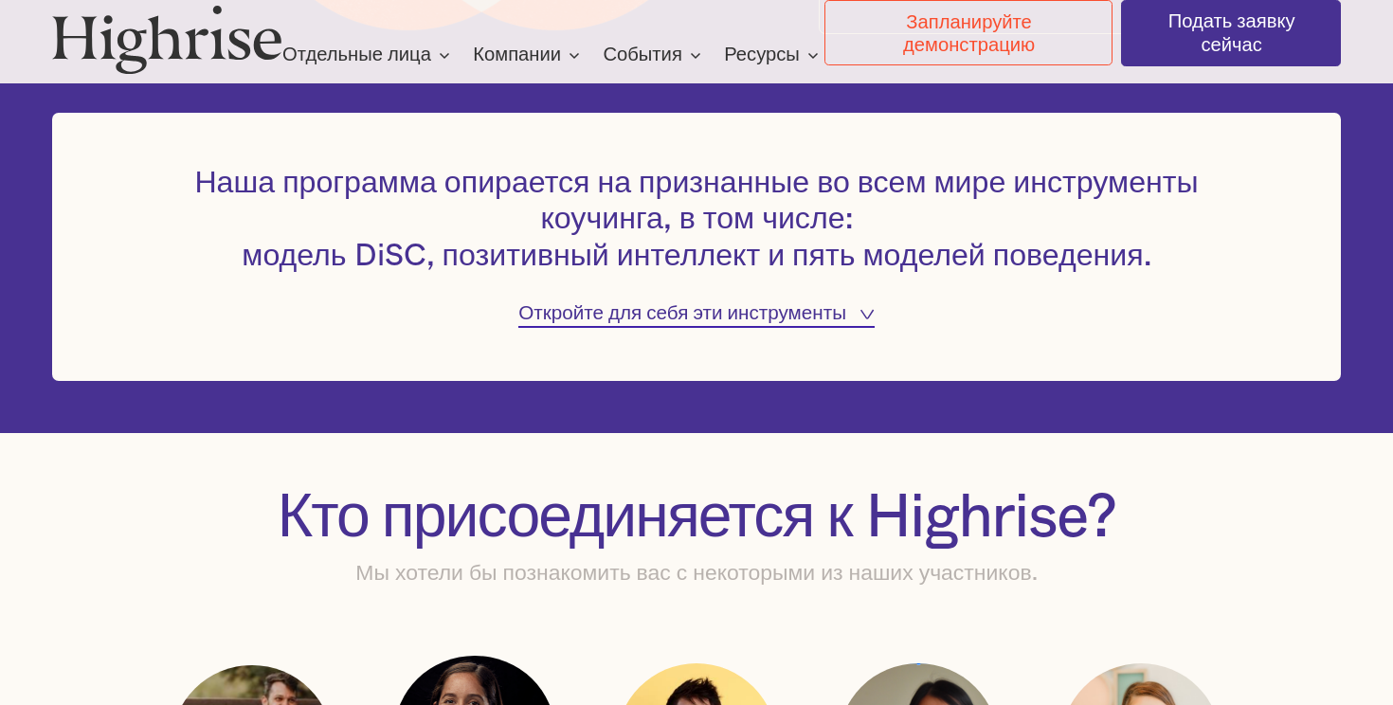
click at [625, 320] on font "Откройте для себя эти инструменты" at bounding box center [682, 313] width 328 height 20
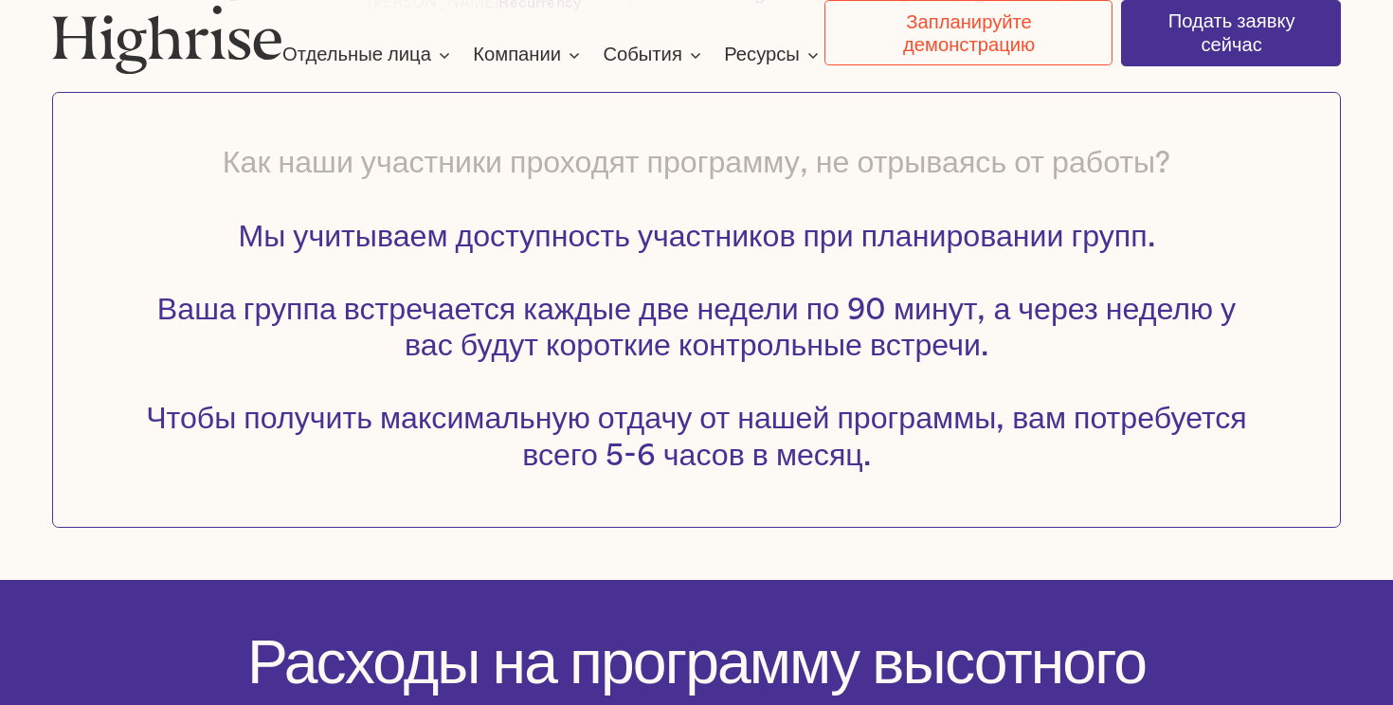
scroll to position [3261, 0]
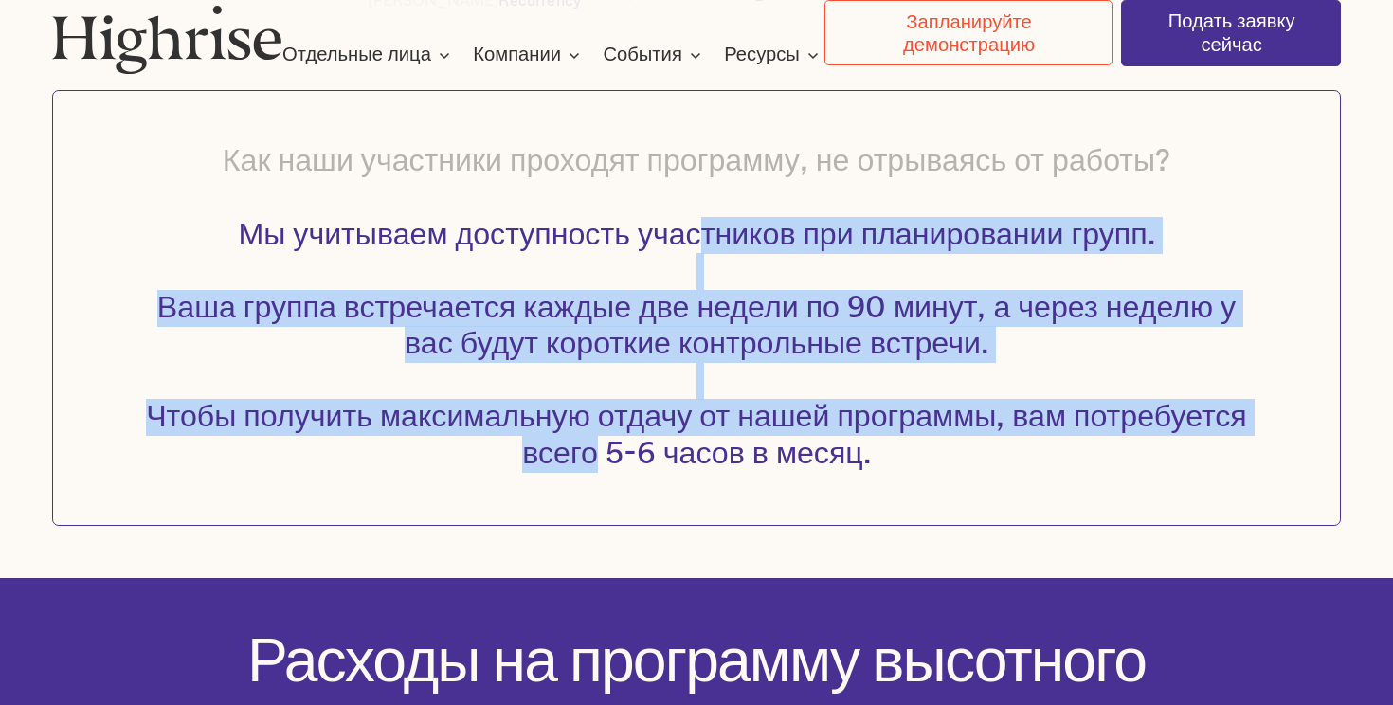
drag, startPoint x: 702, startPoint y: 211, endPoint x: 691, endPoint y: 456, distance: 244.8
click at [691, 456] on span "Мы учитываем доступность участников при планировании групп. Ваша группа встреча…" at bounding box center [696, 344] width 1101 height 249
click at [691, 456] on h4 "Как наши участники проходят программу, не отрываясь от работы? Мы учитываем дос…" at bounding box center [696, 307] width 1114 height 329
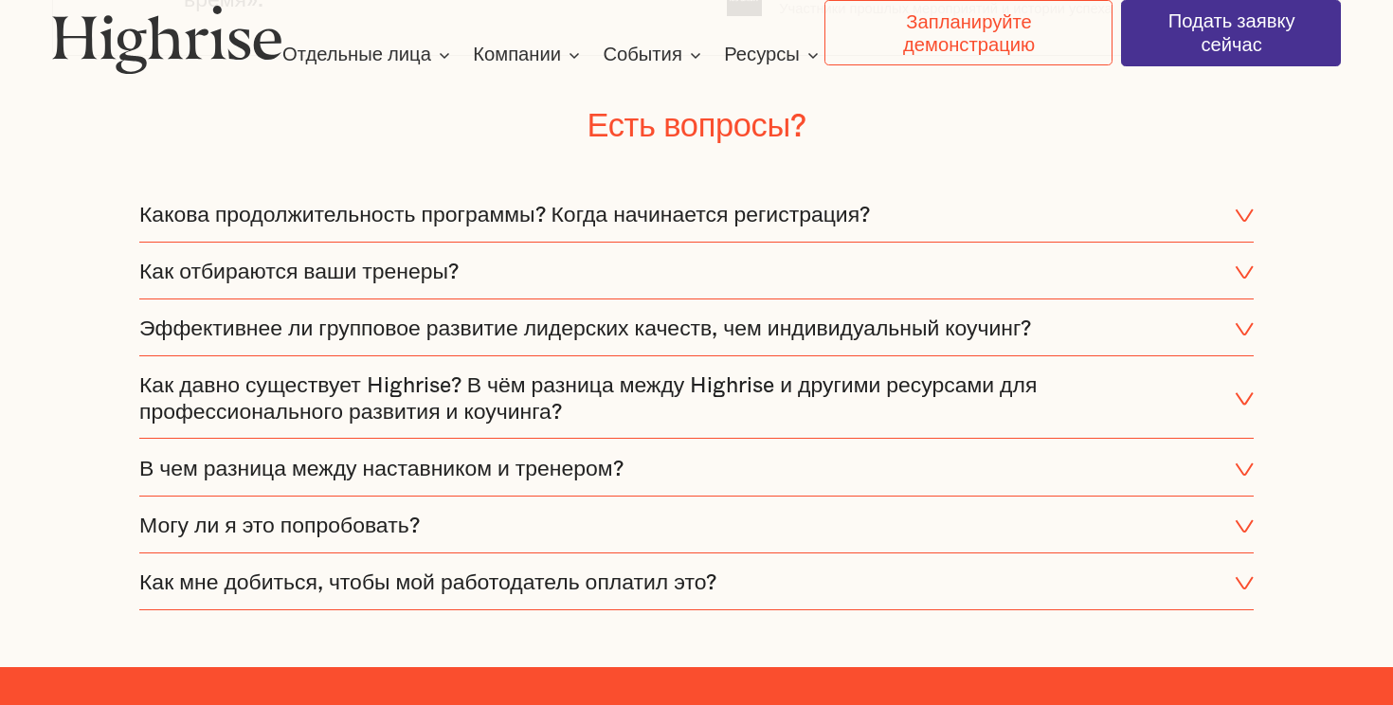
scroll to position [4897, 0]
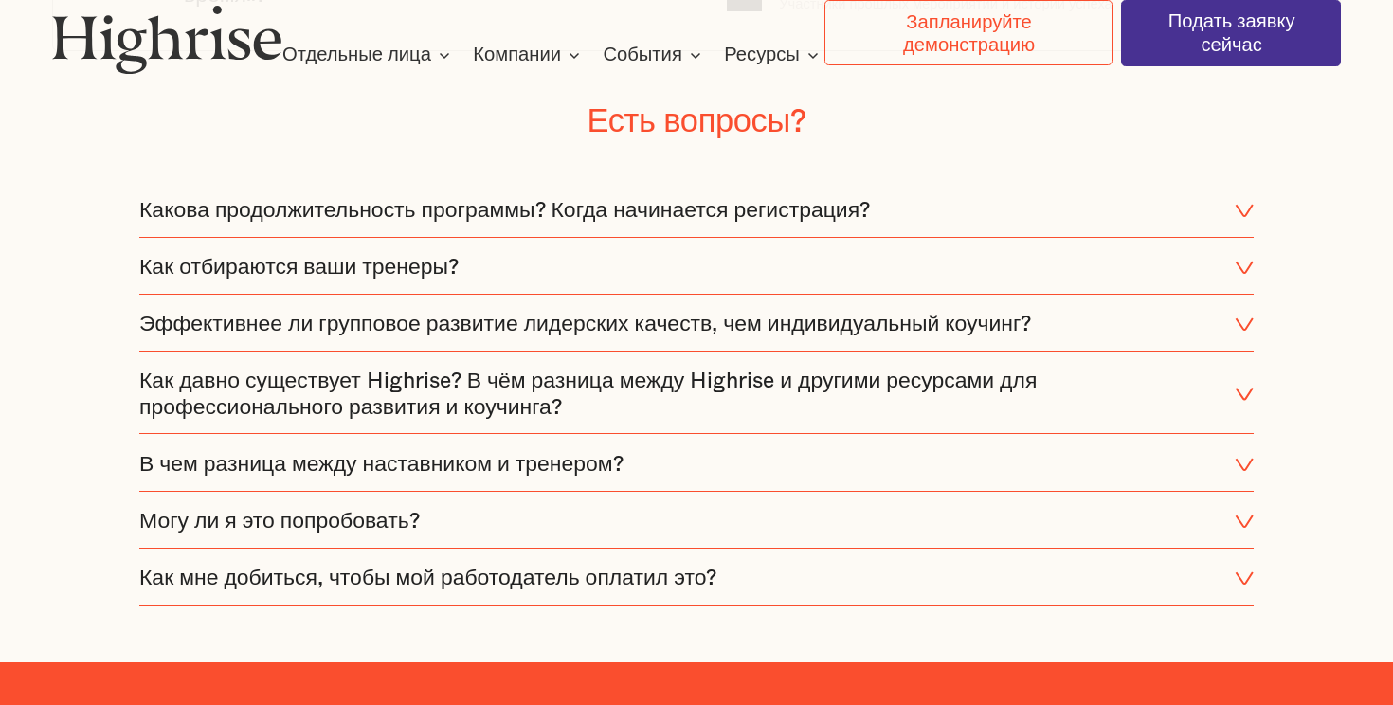
click at [631, 203] on font "Какова продолжительность программы? Когда начинается регистрация?" at bounding box center [504, 210] width 731 height 21
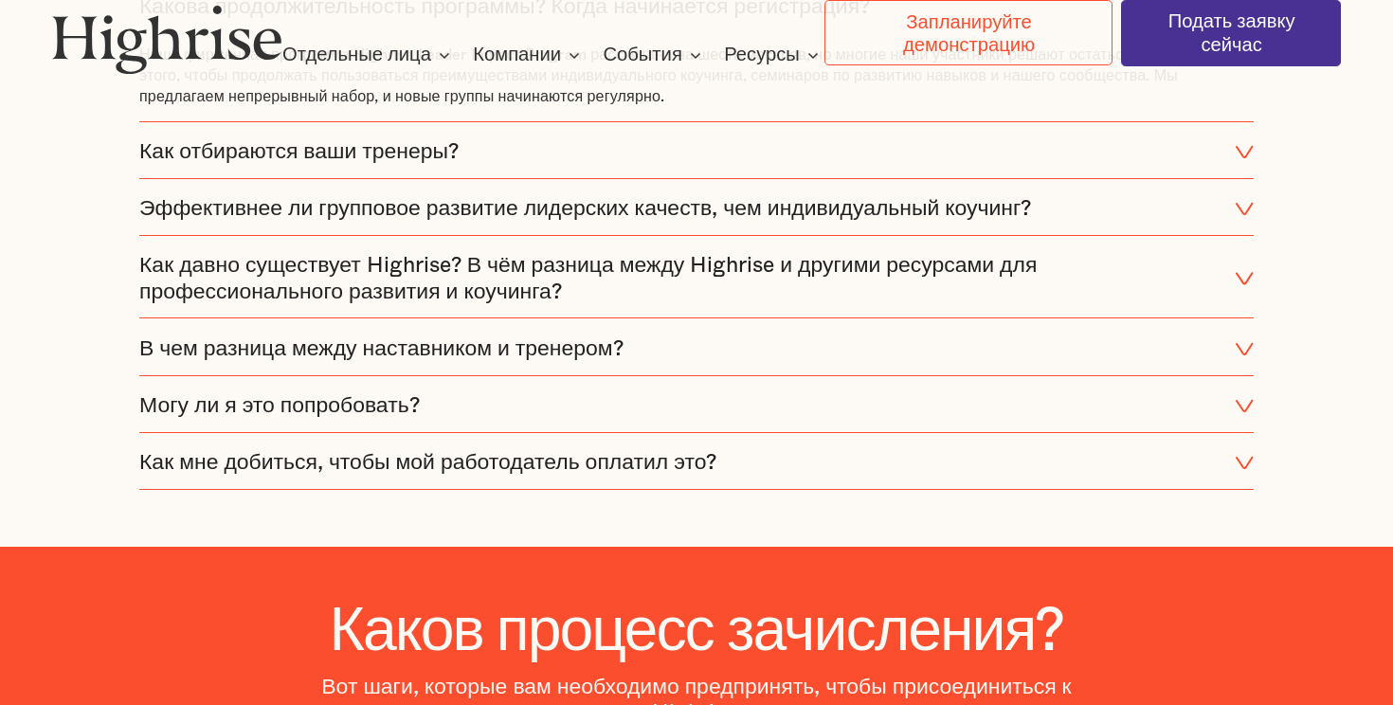
scroll to position [5103, 0]
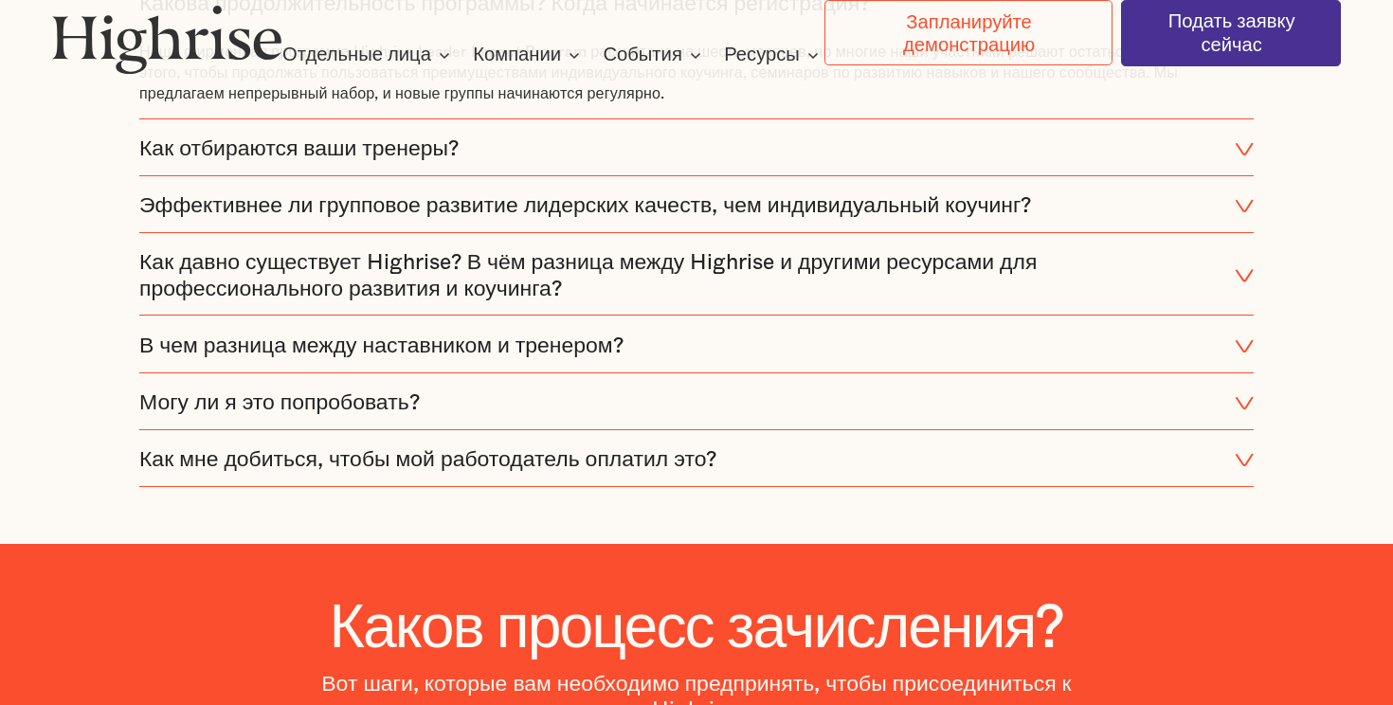
click at [411, 392] on font "Могу ли я это попробовать?" at bounding box center [279, 402] width 281 height 21
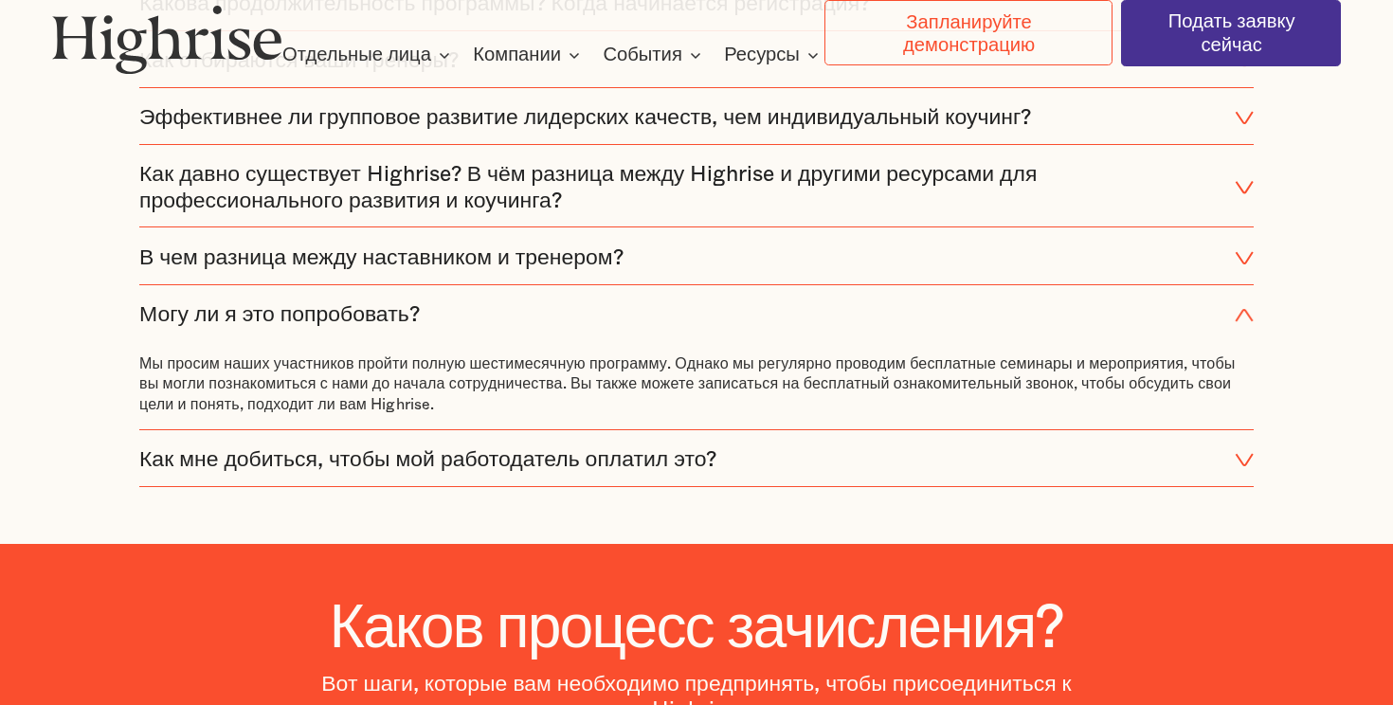
click at [411, 464] on div "Как мне добиться, чтобы мой работодатель оплатил это?" at bounding box center [696, 461] width 1114 height 52
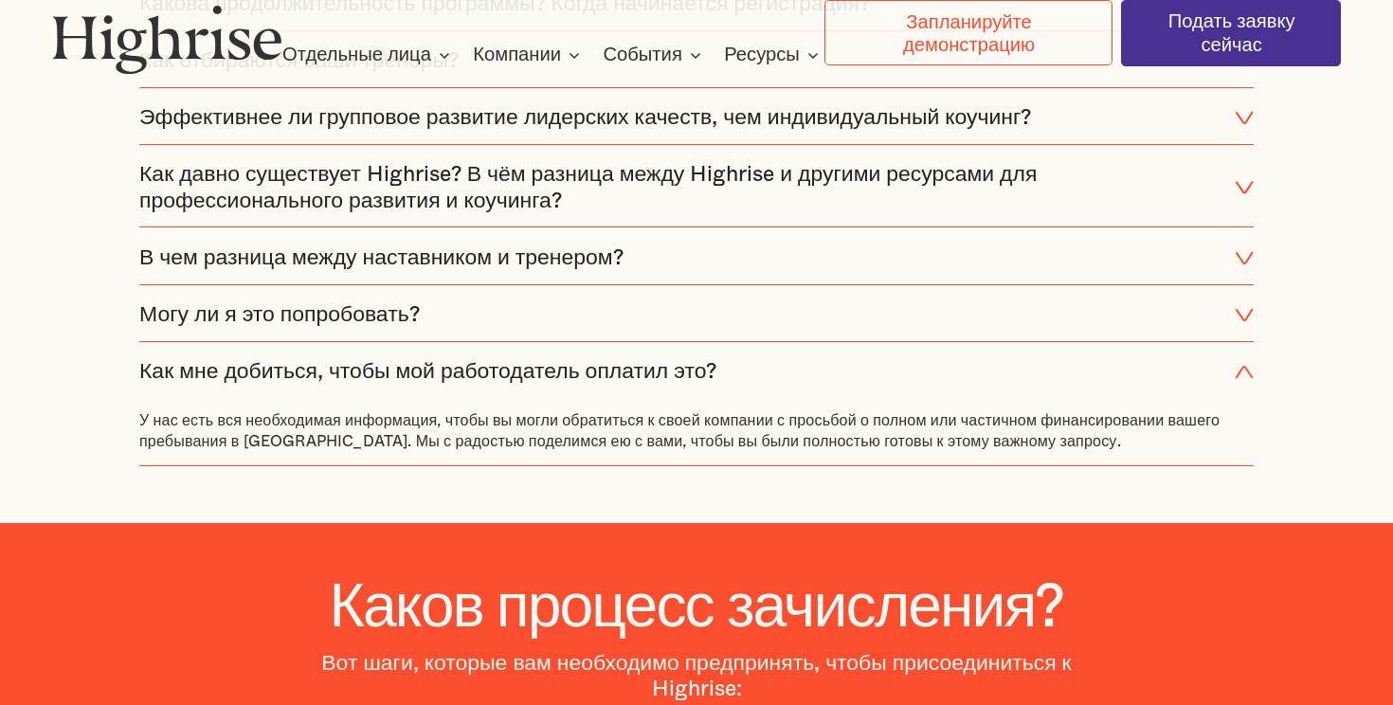
click at [425, 307] on div "Могу ли я это попробовать?" at bounding box center [696, 315] width 1114 height 52
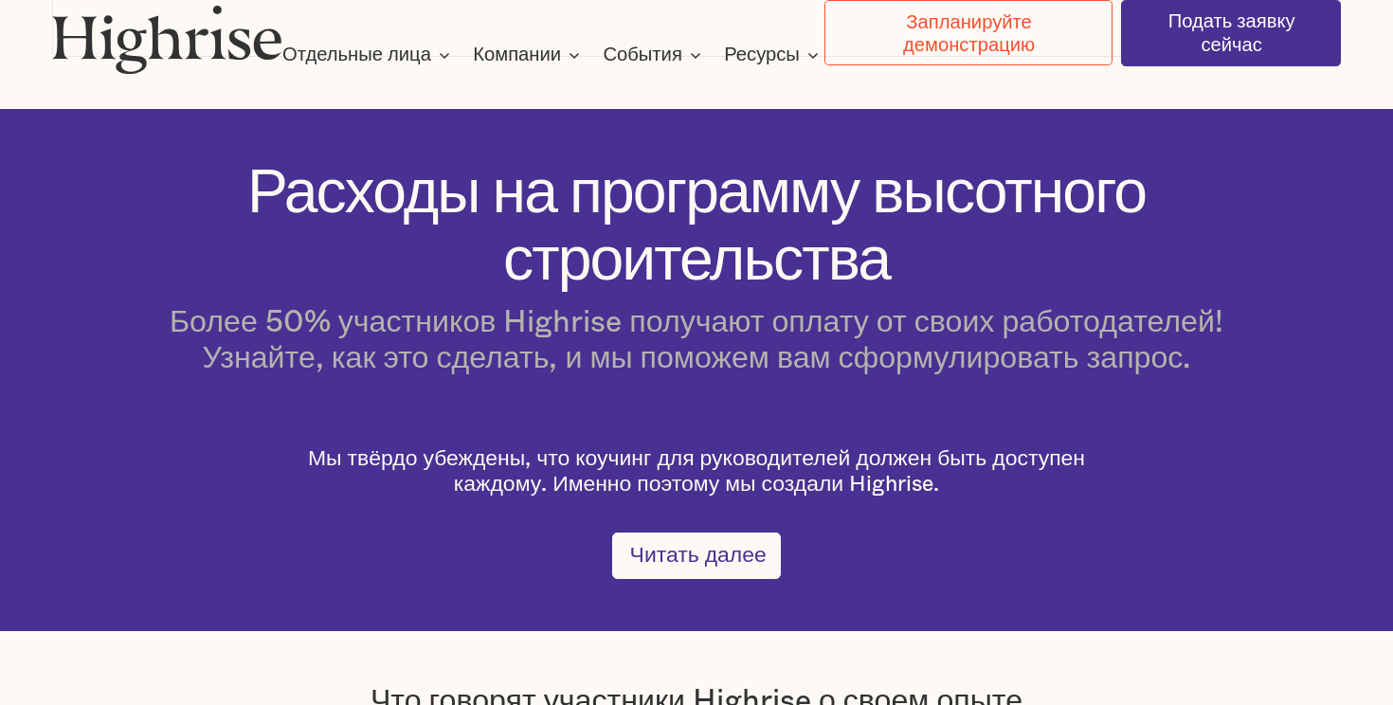
scroll to position [3732, 0]
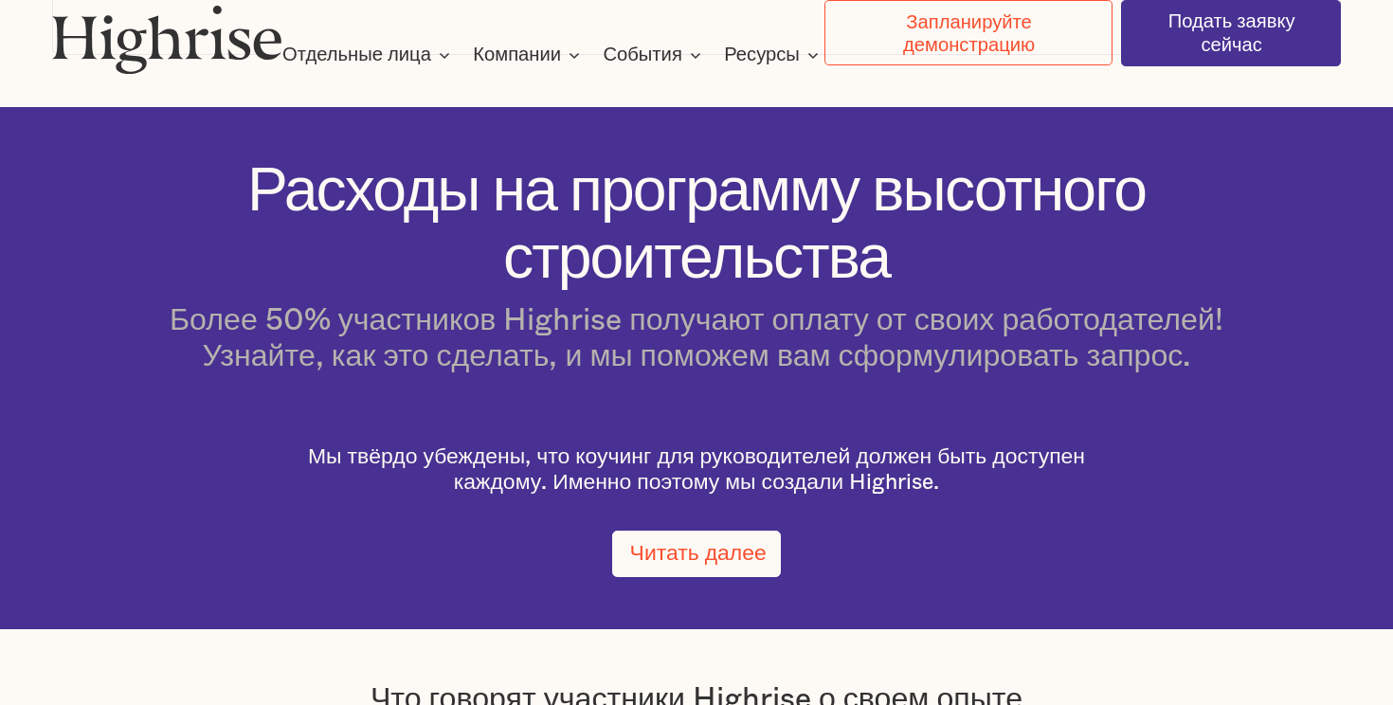
click at [685, 543] on font "Читать далее" at bounding box center [698, 553] width 136 height 21
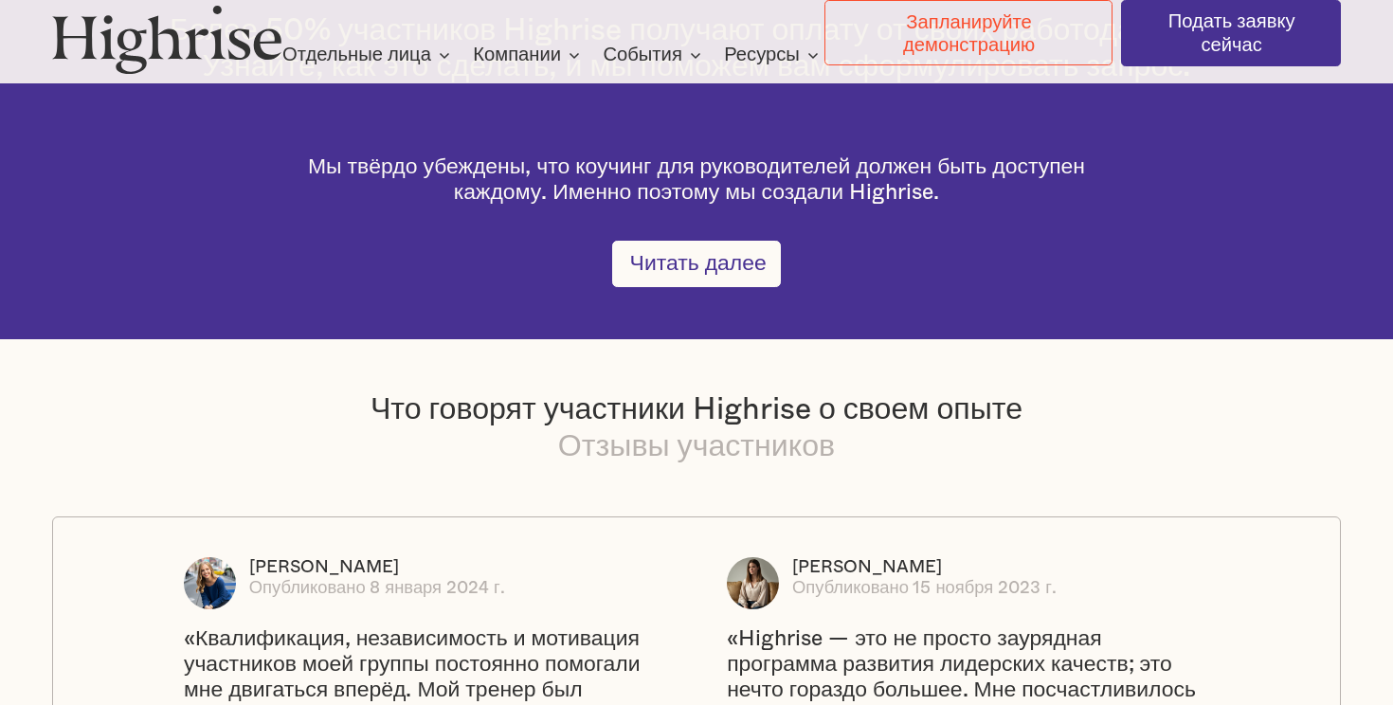
scroll to position [4025, 0]
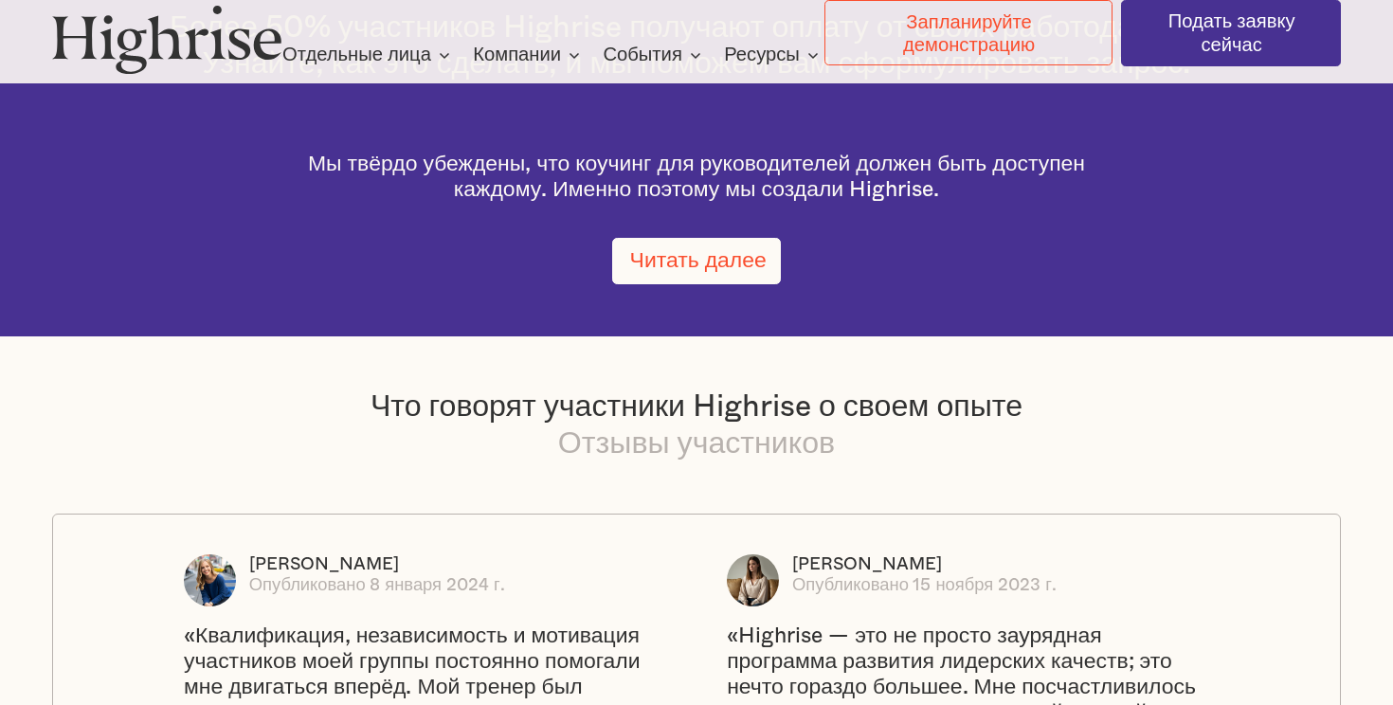
click at [685, 260] on link "Читать далее" at bounding box center [696, 260] width 168 height 45
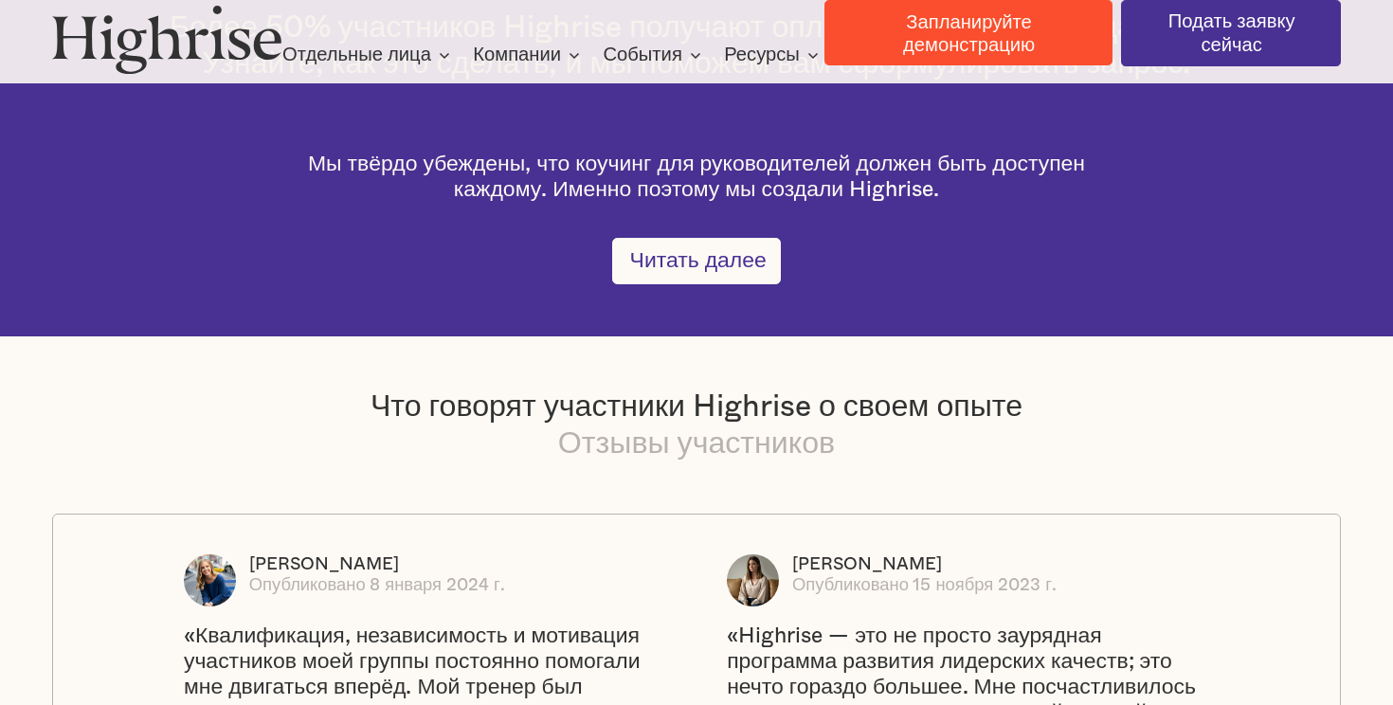
scroll to position [3864, 0]
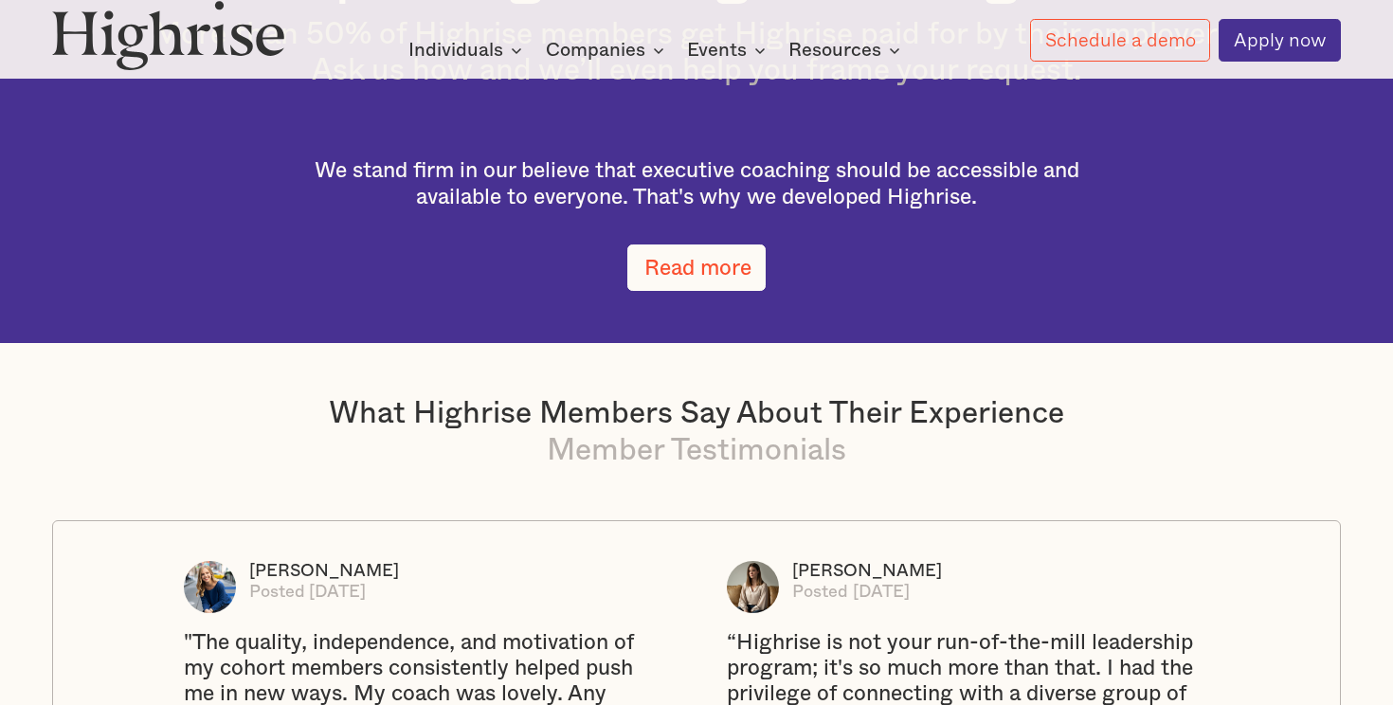
click at [661, 260] on link "Read more" at bounding box center [696, 266] width 138 height 45
click at [674, 245] on link "Read more" at bounding box center [696, 266] width 138 height 45
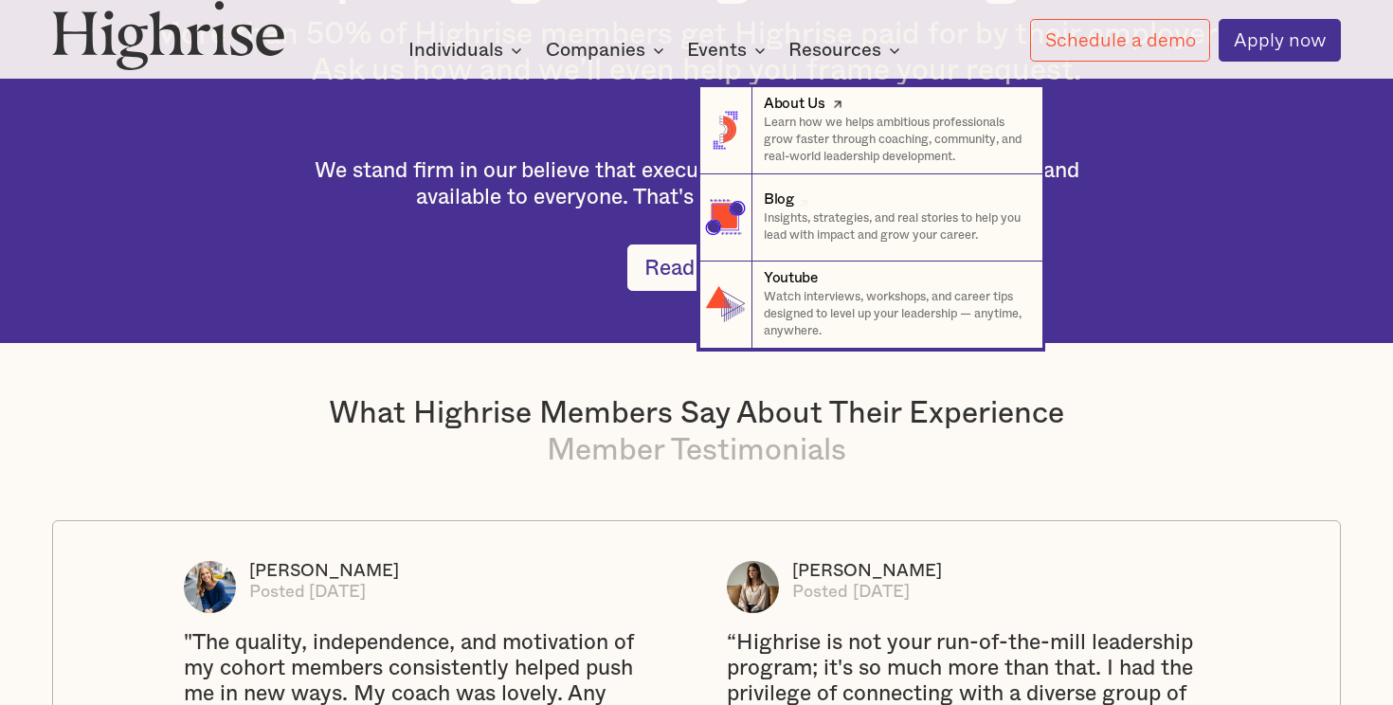
click at [795, 120] on p "Learn how we helps ambitious professionals grow faster through coaching, commun…" at bounding box center [895, 140] width 262 height 51
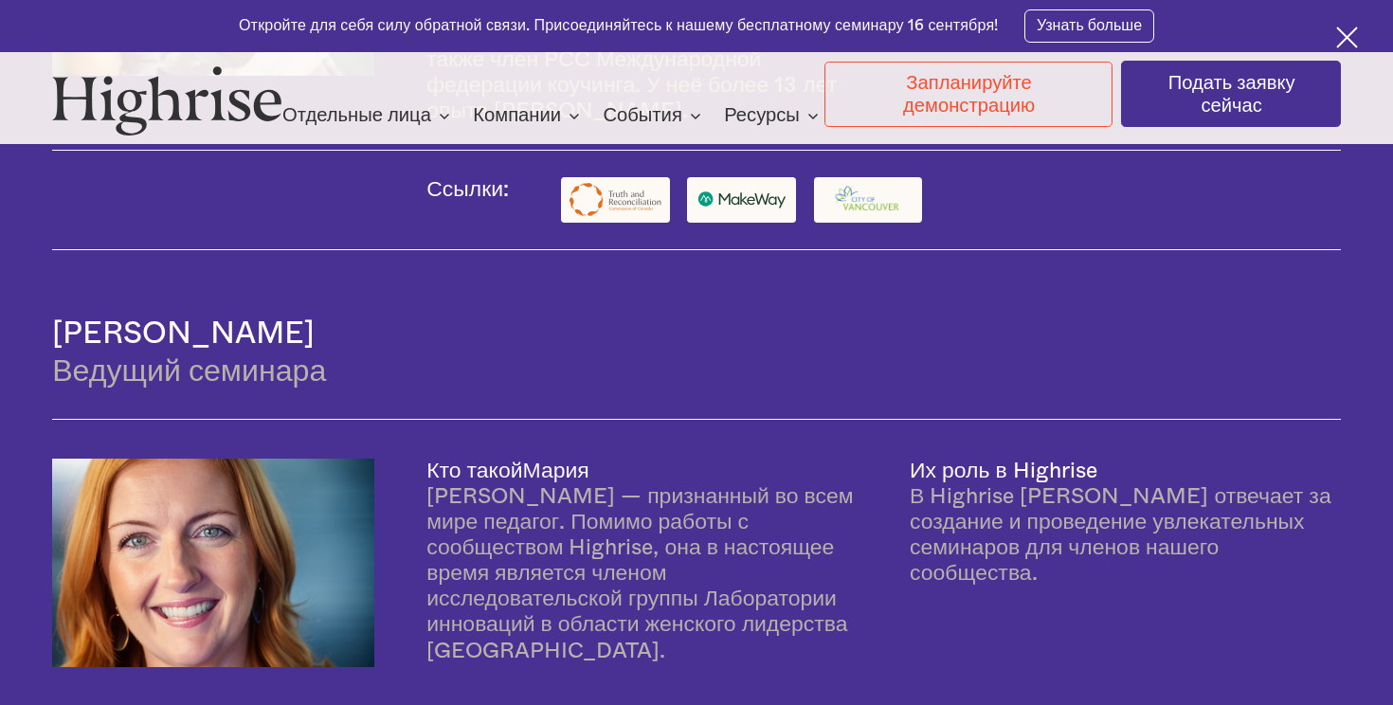
scroll to position [4213, 0]
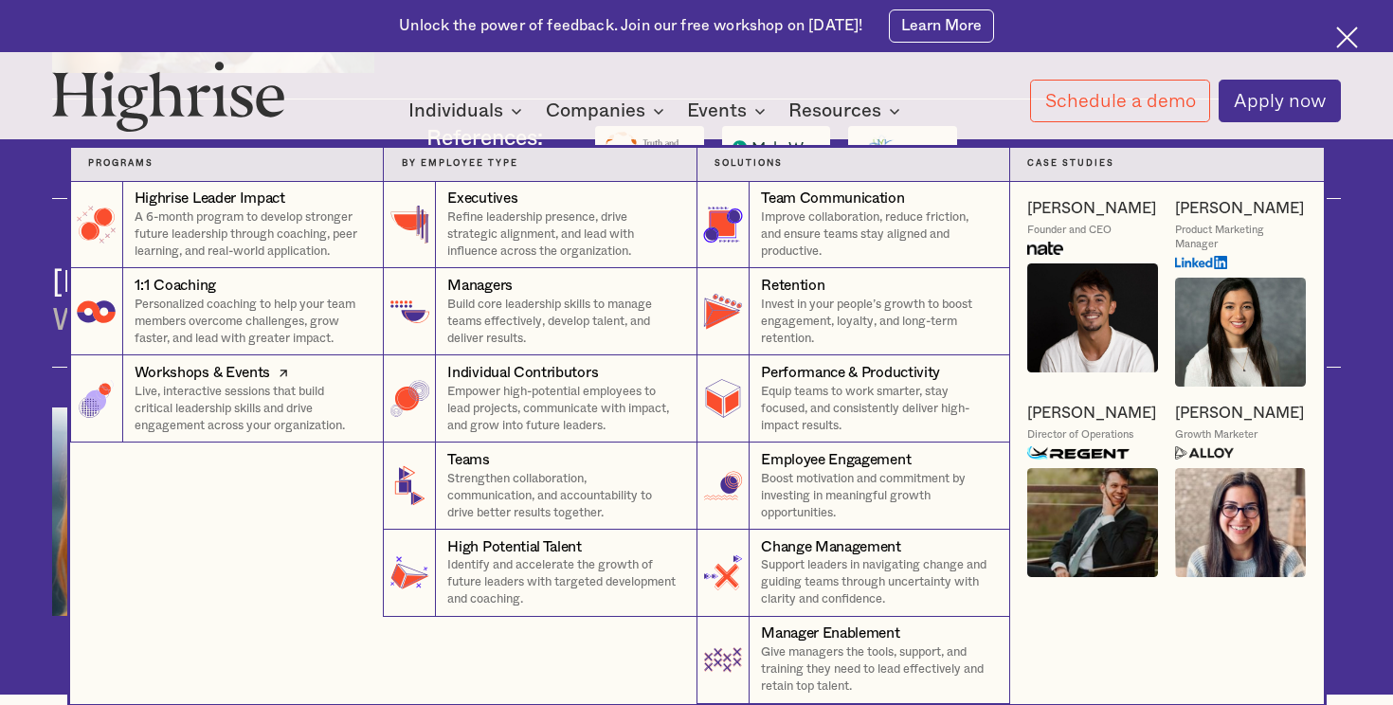
click at [276, 392] on p "Live, interactive sessions that build critical leadership skills and drive enga…" at bounding box center [250, 409] width 231 height 51
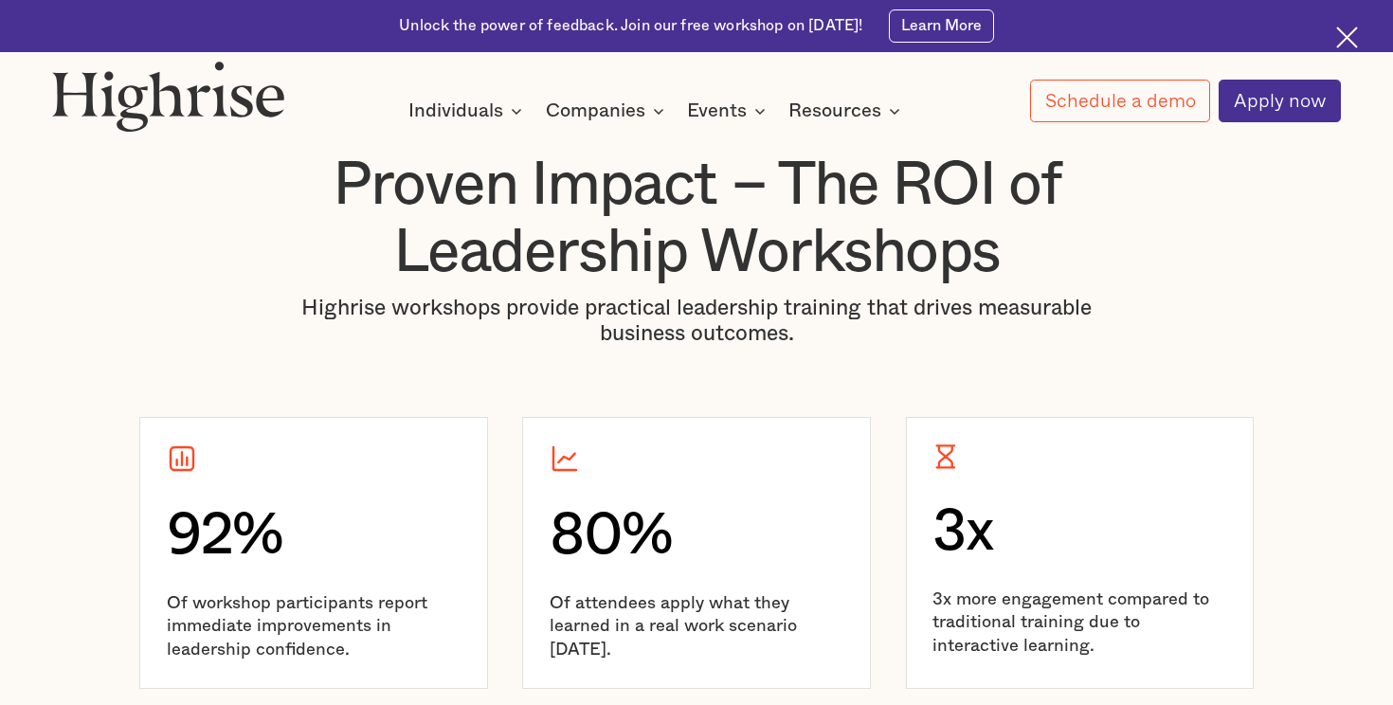
scroll to position [4149, 0]
